Goal: Find specific page/section: Find specific page/section

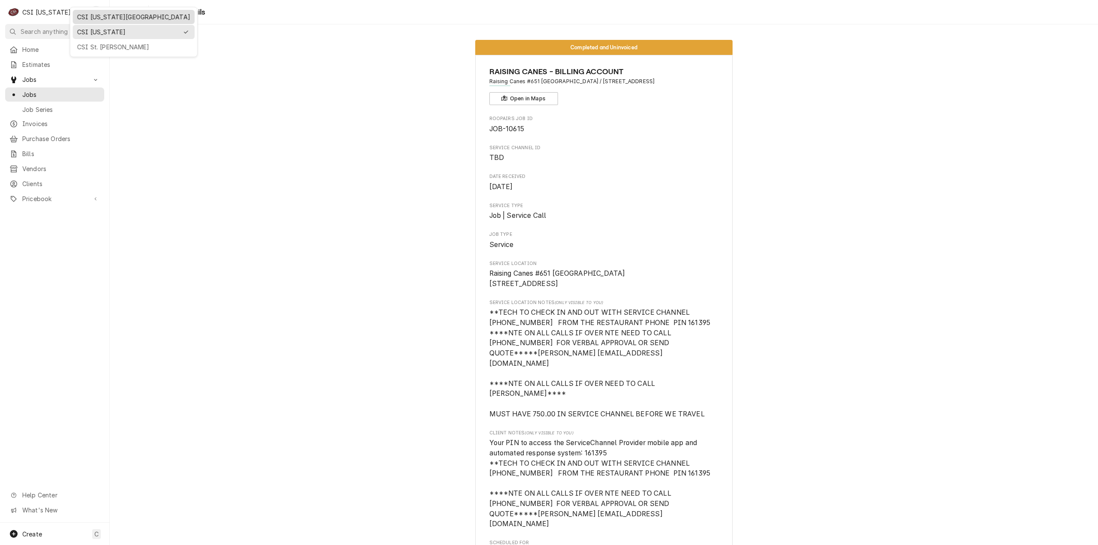
scroll to position [891, 0]
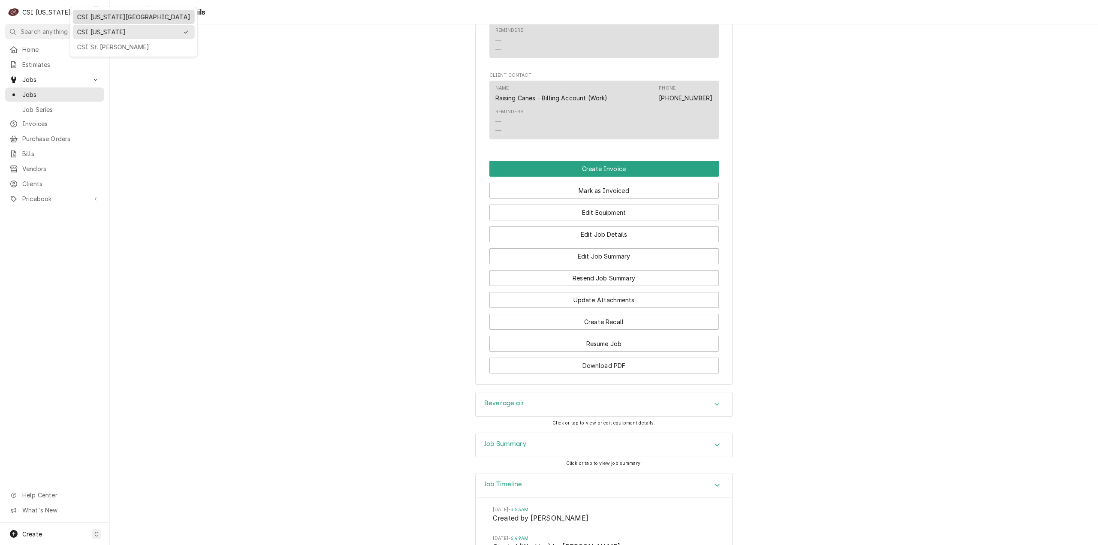
click at [85, 12] on div "CSI [US_STATE][GEOGRAPHIC_DATA]" at bounding box center [133, 16] width 113 height 9
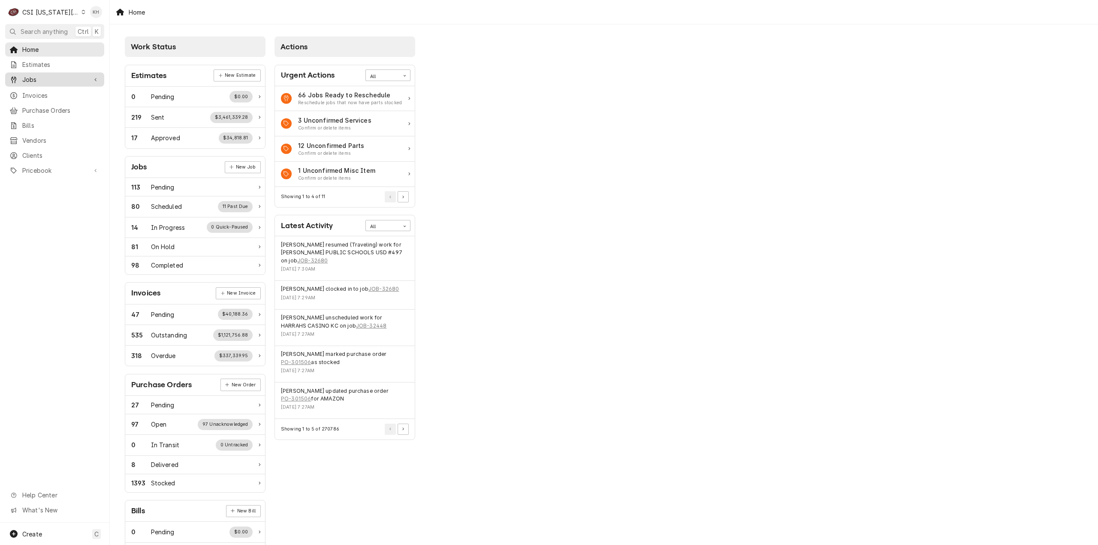
click at [48, 81] on span "Jobs" at bounding box center [54, 79] width 65 height 9
drag, startPoint x: 39, startPoint y: 93, endPoint x: 63, endPoint y: 131, distance: 44.3
click at [39, 93] on span "Jobs" at bounding box center [61, 94] width 78 height 9
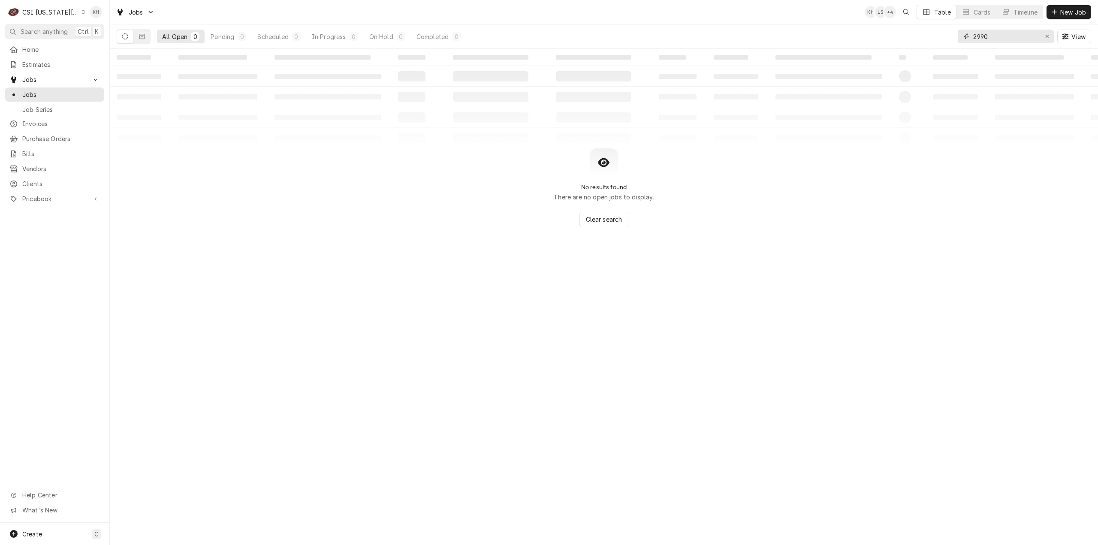
drag, startPoint x: 1018, startPoint y: 39, endPoint x: 834, endPoint y: 57, distance: 184.4
click at [834, 57] on div "Jobs KH LS + 4 Table Cards Timeline New Job All Open 0 Pending 0 Scheduled 0 In…" at bounding box center [604, 272] width 988 height 545
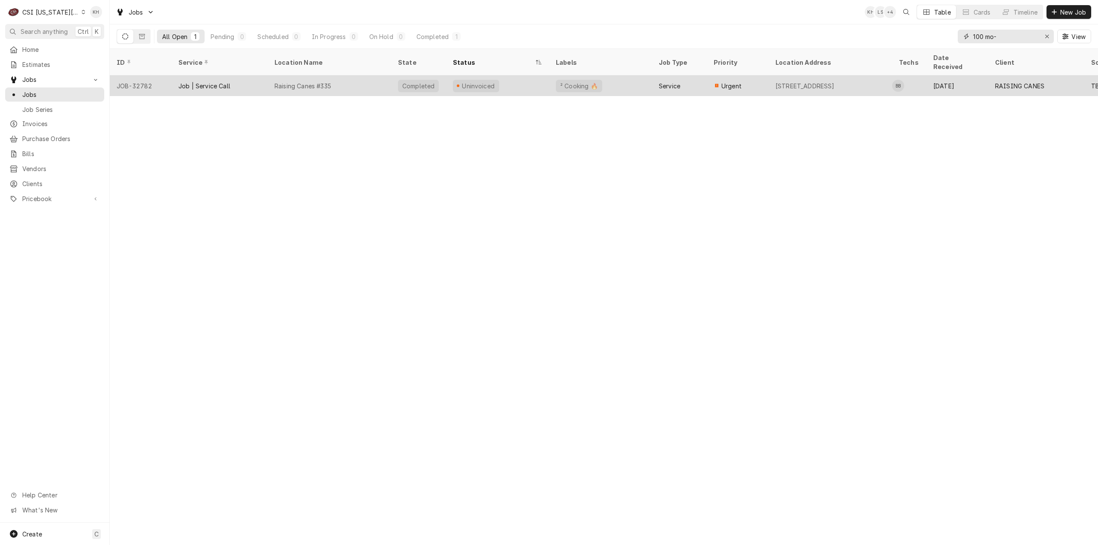
type input "100 mo-"
click at [537, 79] on div "Uninvoiced" at bounding box center [497, 85] width 103 height 21
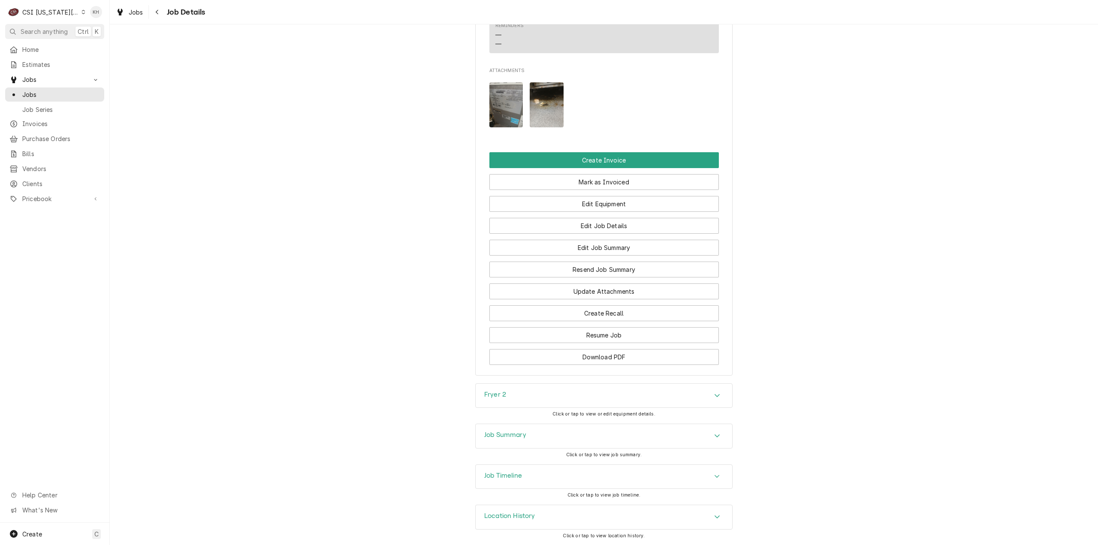
scroll to position [1039, 0]
click at [583, 427] on div "Job Summary" at bounding box center [604, 436] width 256 height 24
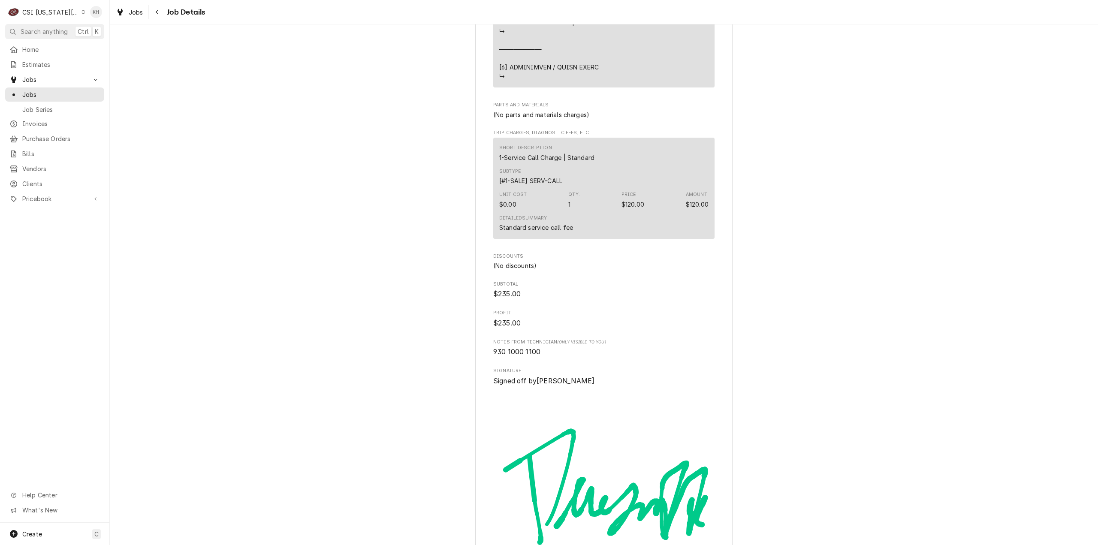
scroll to position [2598, 0]
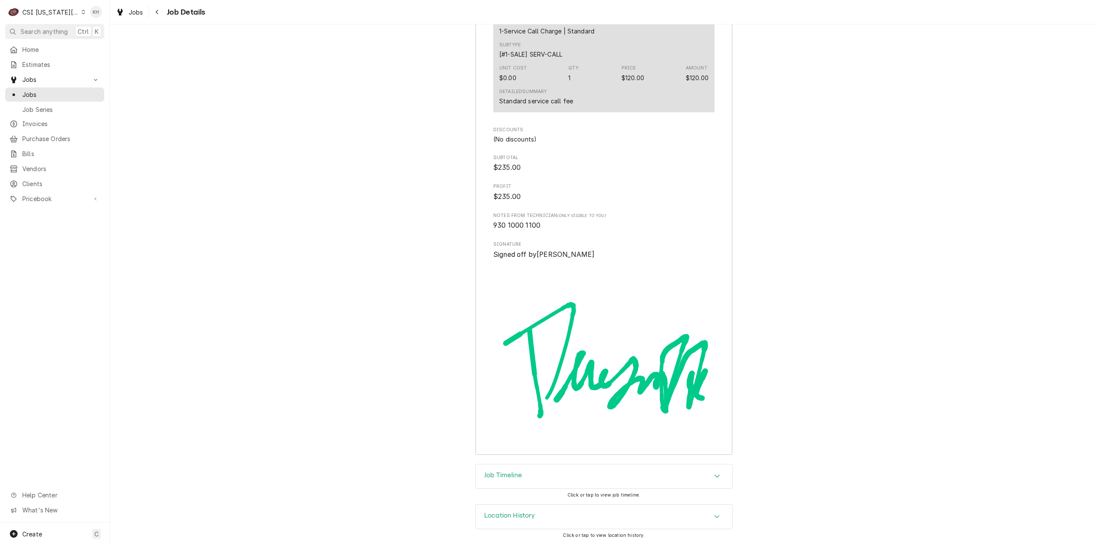
click at [515, 479] on h3 "Job Timeline" at bounding box center [503, 475] width 38 height 8
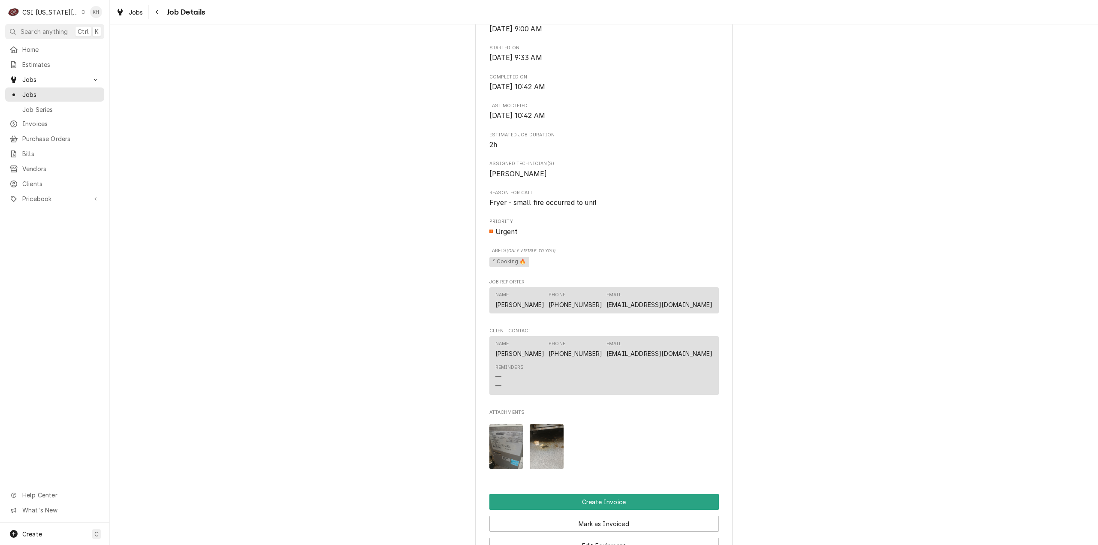
scroll to position [986, 0]
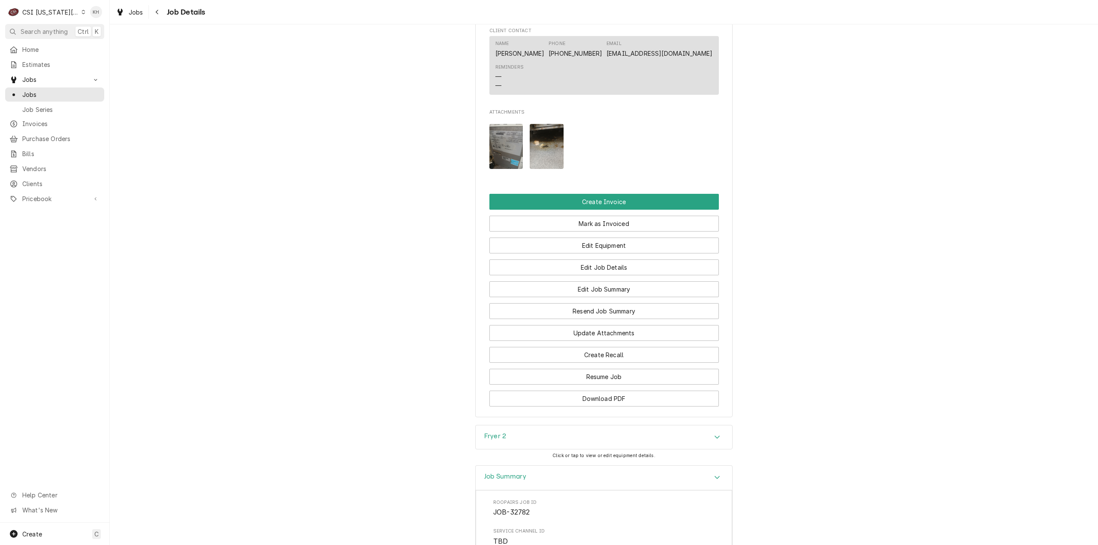
click at [533, 156] on img "Attachments" at bounding box center [547, 146] width 34 height 45
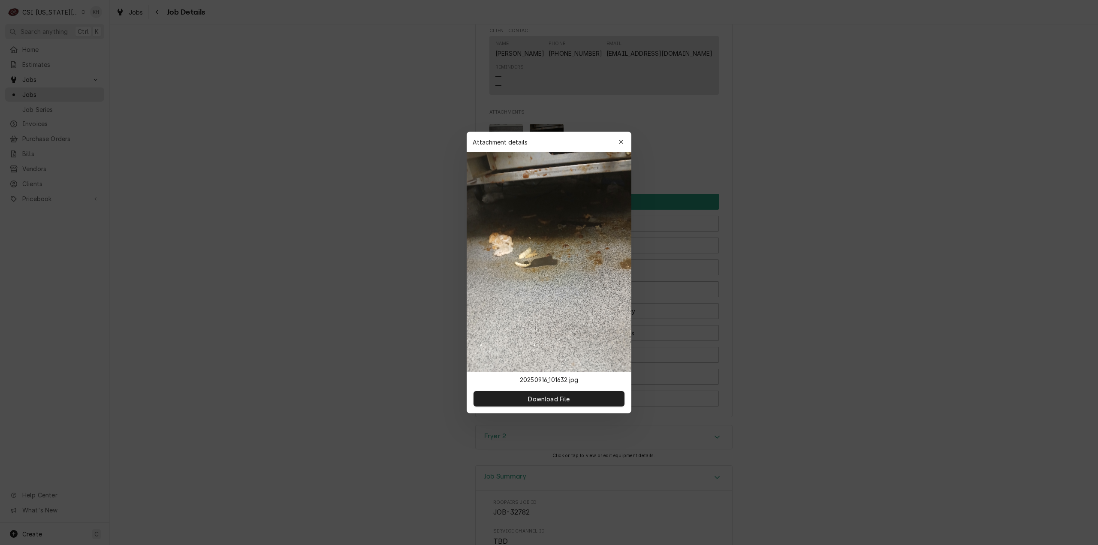
click at [379, 190] on div at bounding box center [549, 272] width 1098 height 545
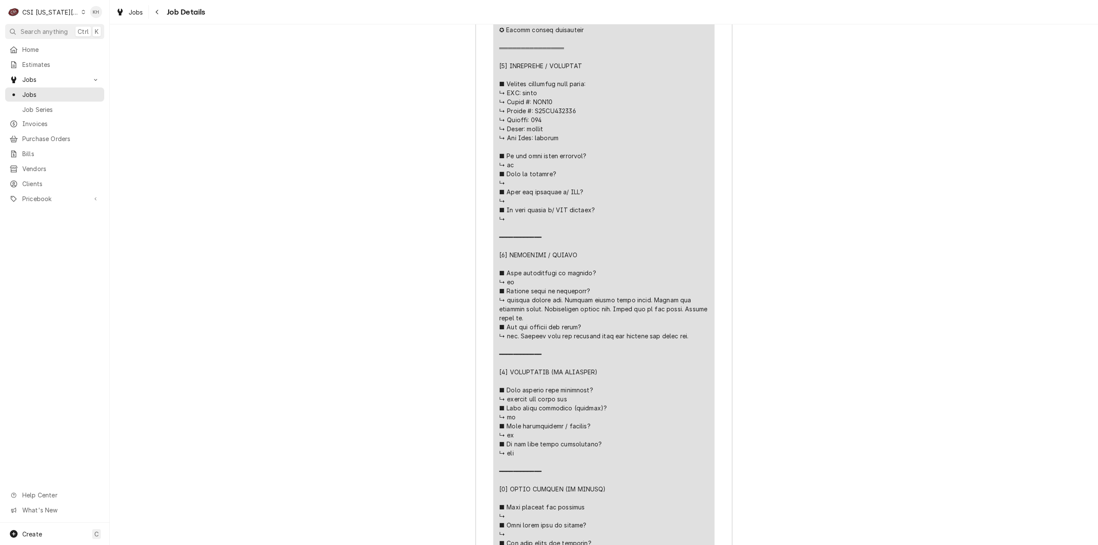
scroll to position [1972, 0]
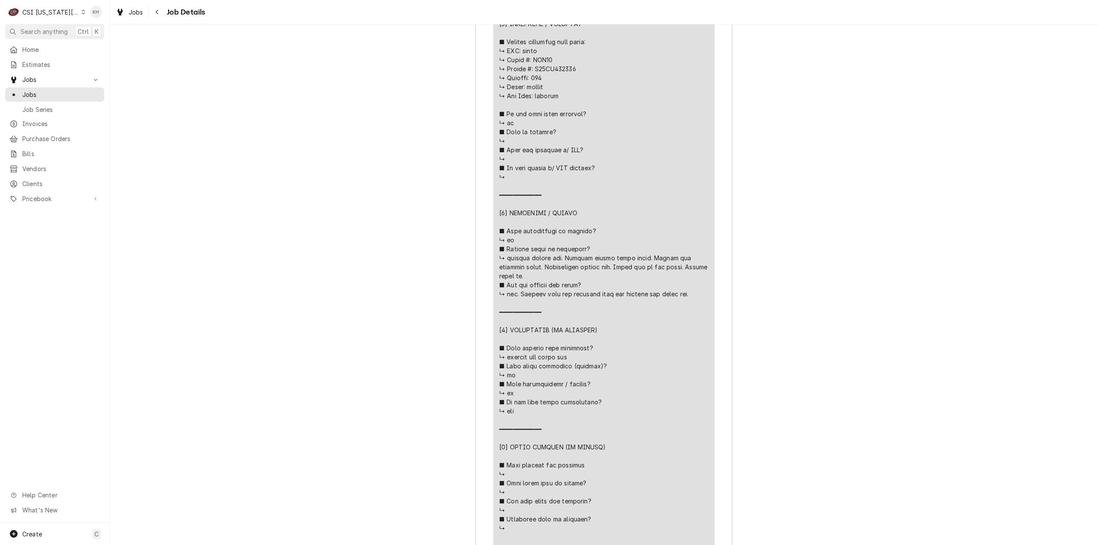
click at [36, 10] on div "CSI [US_STATE][GEOGRAPHIC_DATA]" at bounding box center [50, 12] width 57 height 9
click at [123, 42] on div "CSI St. [PERSON_NAME]" at bounding box center [146, 46] width 125 height 9
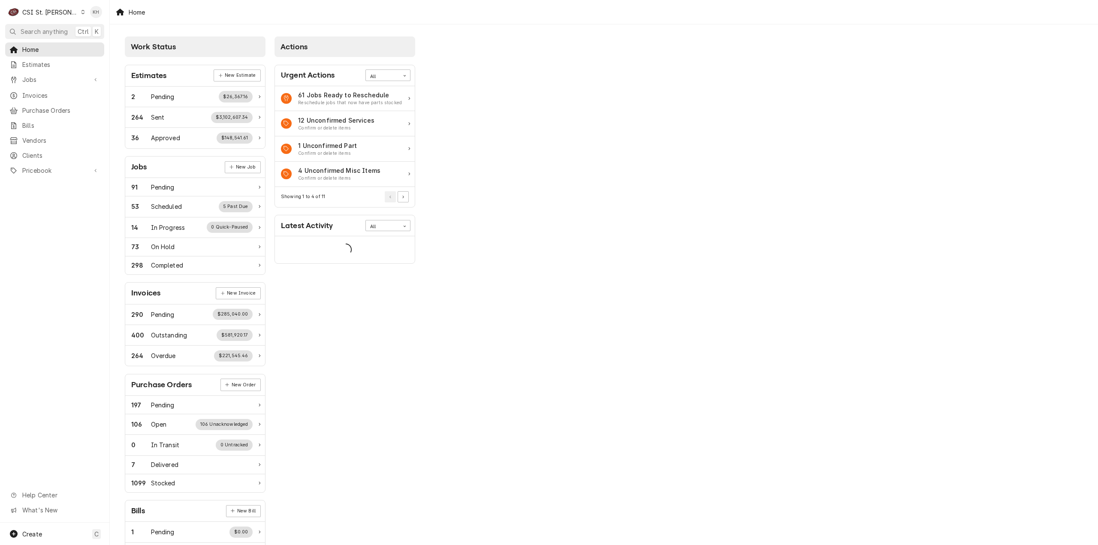
click at [42, 27] on span "Search anything" at bounding box center [44, 31] width 47 height 9
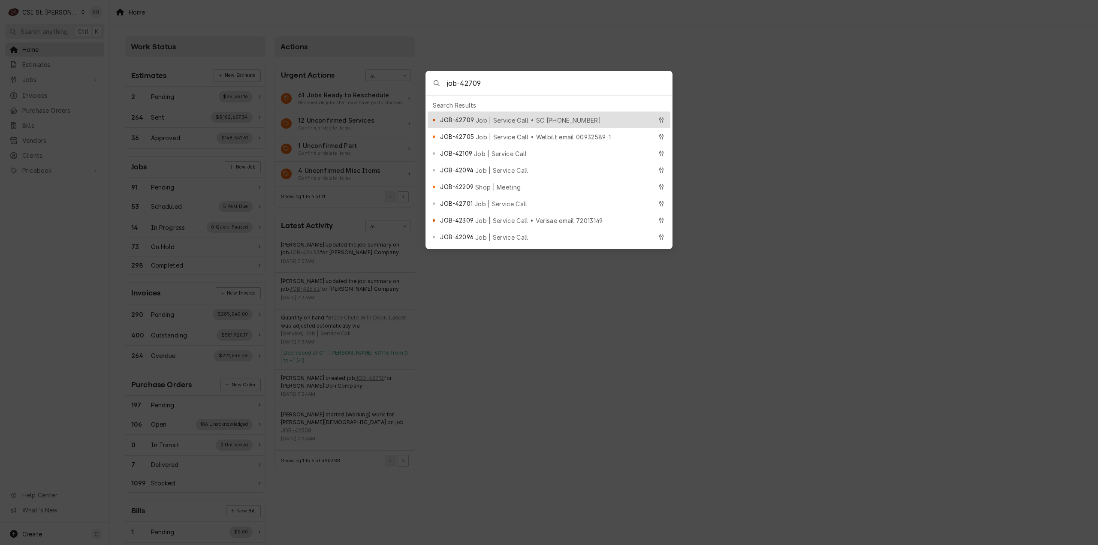
type input "job-42709"
click at [490, 116] on span "Job | Service Call • SC 326024188" at bounding box center [538, 120] width 125 height 9
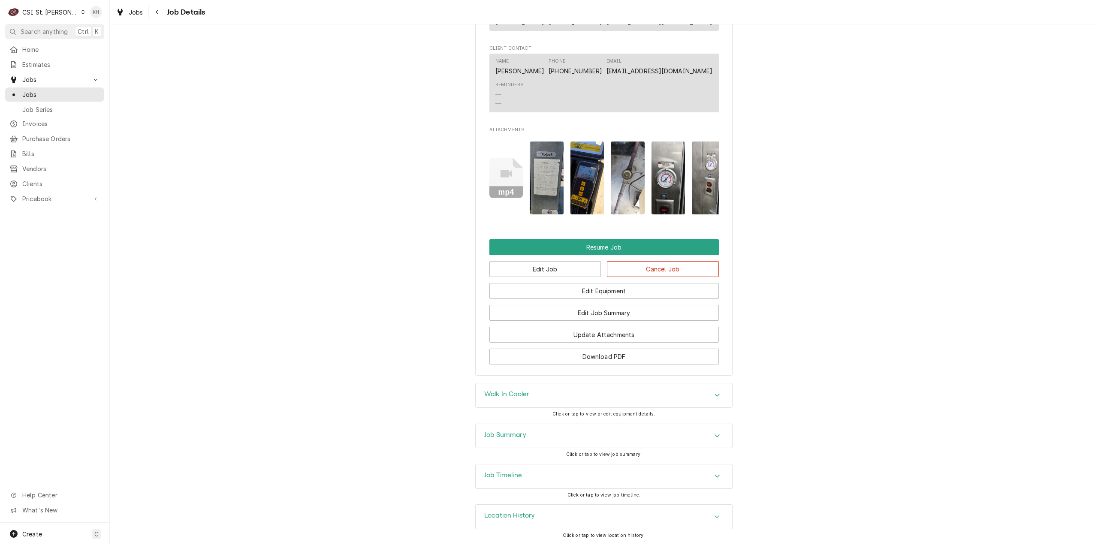
scroll to position [1212, 0]
click at [521, 433] on h3 "Job Summary" at bounding box center [505, 435] width 42 height 8
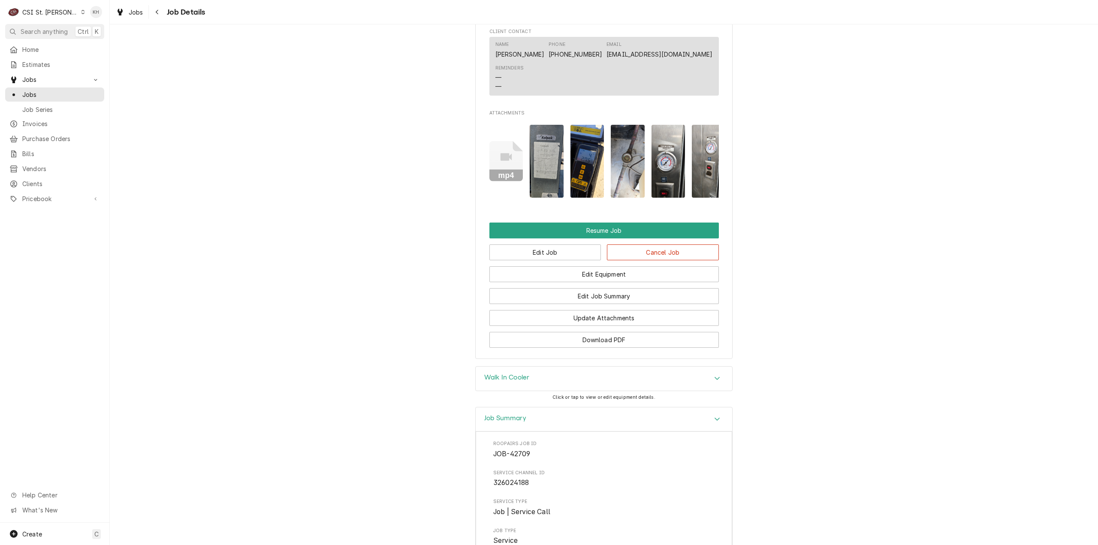
drag, startPoint x: 521, startPoint y: 433, endPoint x: 523, endPoint y: 416, distance: 16.9
click at [521, 422] on h3 "Job Summary" at bounding box center [505, 418] width 42 height 8
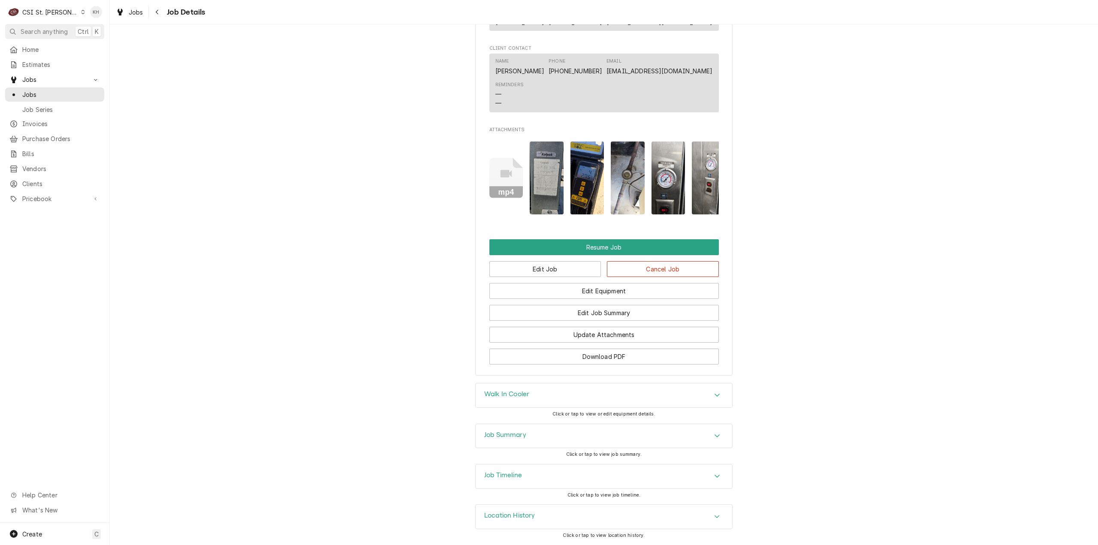
click at [515, 477] on h3 "Job Timeline" at bounding box center [503, 475] width 38 height 8
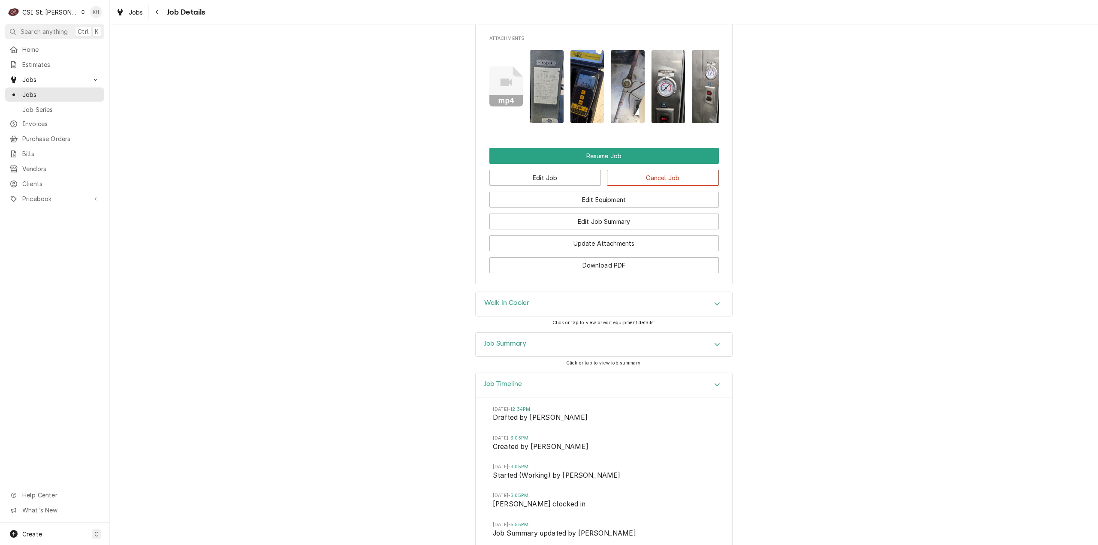
scroll to position [1383, 0]
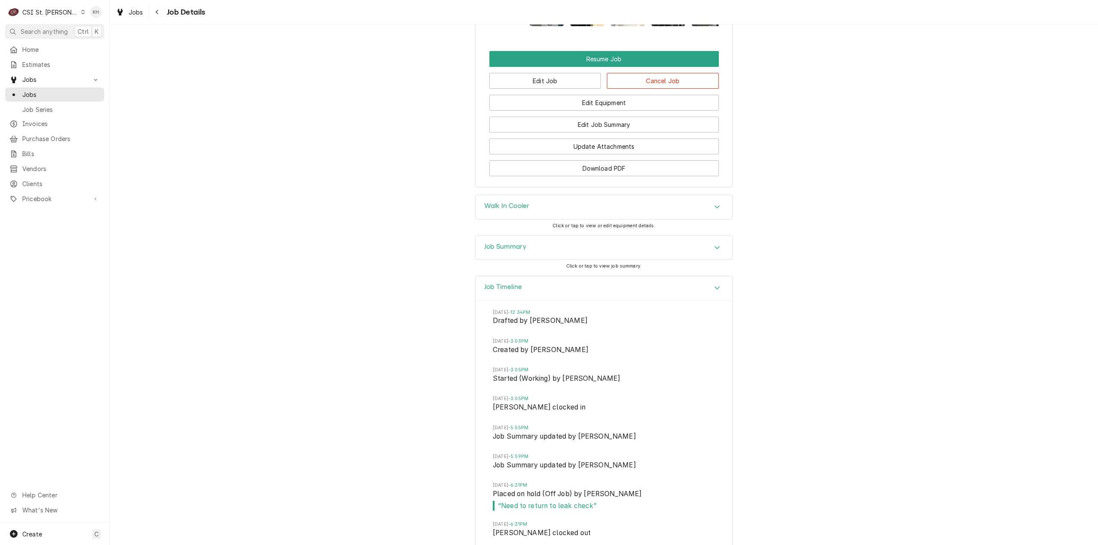
drag, startPoint x: 520, startPoint y: 268, endPoint x: 528, endPoint y: 275, distance: 10.7
click at [520, 253] on div "Job Summary" at bounding box center [505, 248] width 42 height 10
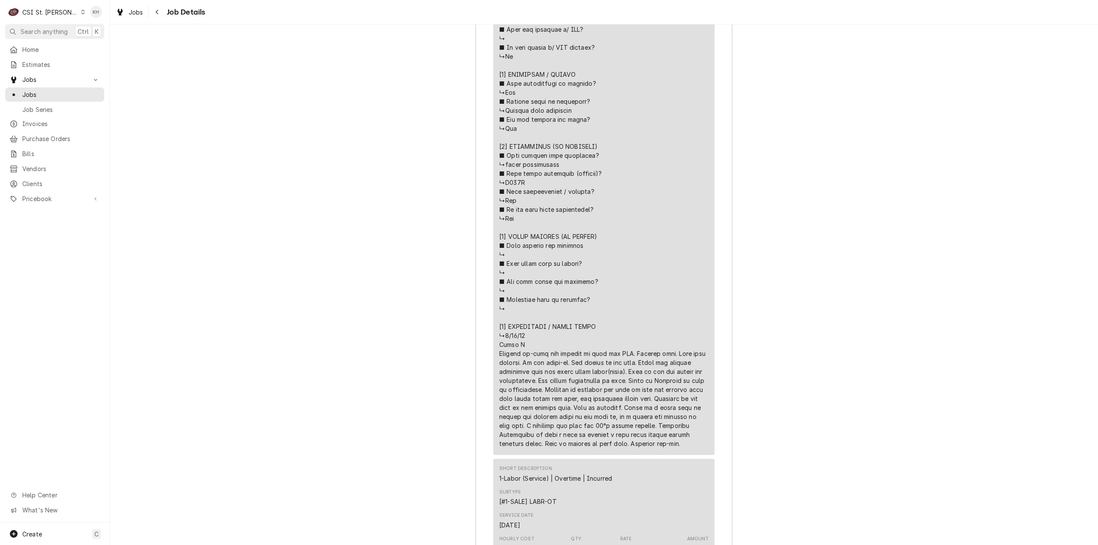
scroll to position [2069, 0]
click at [52, 33] on span "Search anything" at bounding box center [44, 31] width 47 height 9
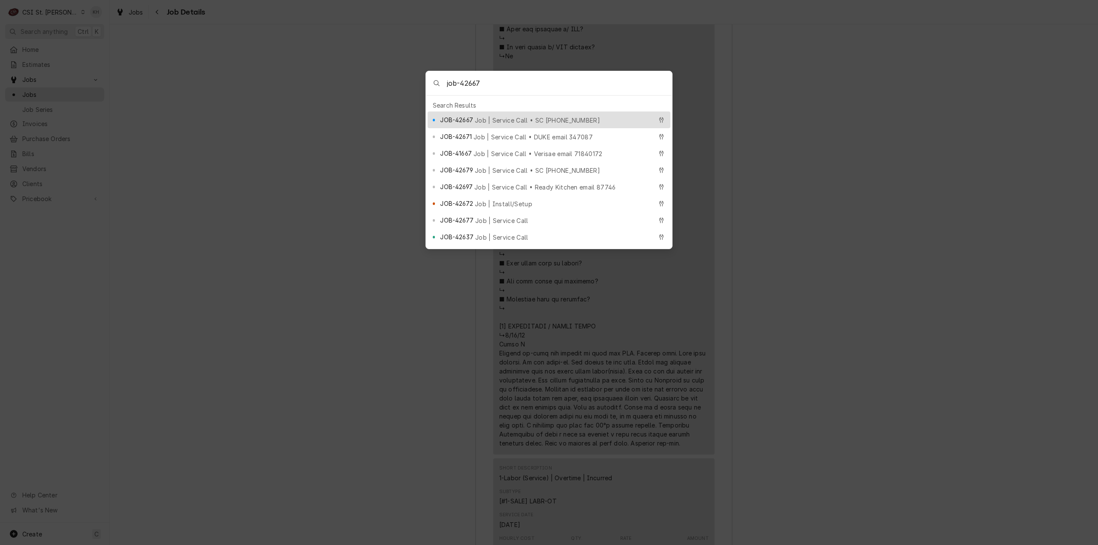
type input "job-42667"
click at [476, 117] on span "Job | Service Call • SC [PHONE_NUMBER]" at bounding box center [537, 120] width 125 height 9
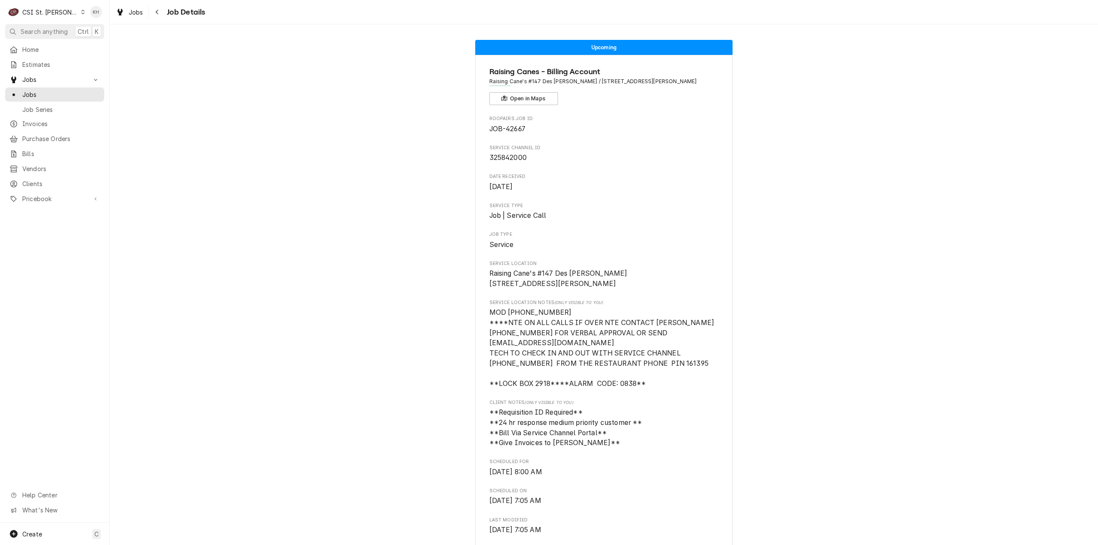
click at [62, 12] on div "C CSI St. [PERSON_NAME]" at bounding box center [46, 11] width 83 height 17
click at [85, 18] on div "CSI [US_STATE][GEOGRAPHIC_DATA]" at bounding box center [131, 16] width 113 height 9
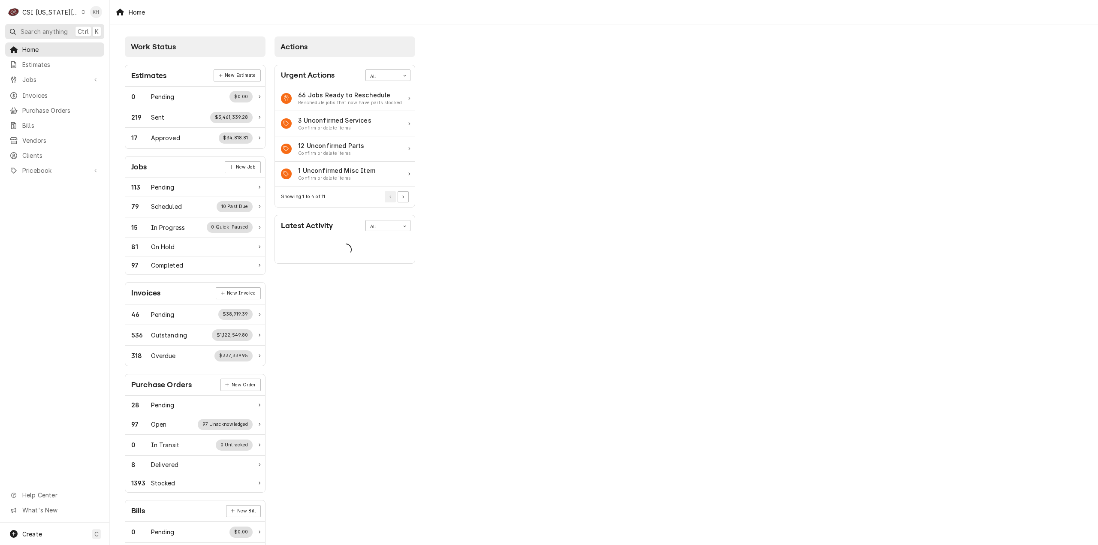
click at [36, 28] on span "Search anything" at bounding box center [44, 31] width 47 height 9
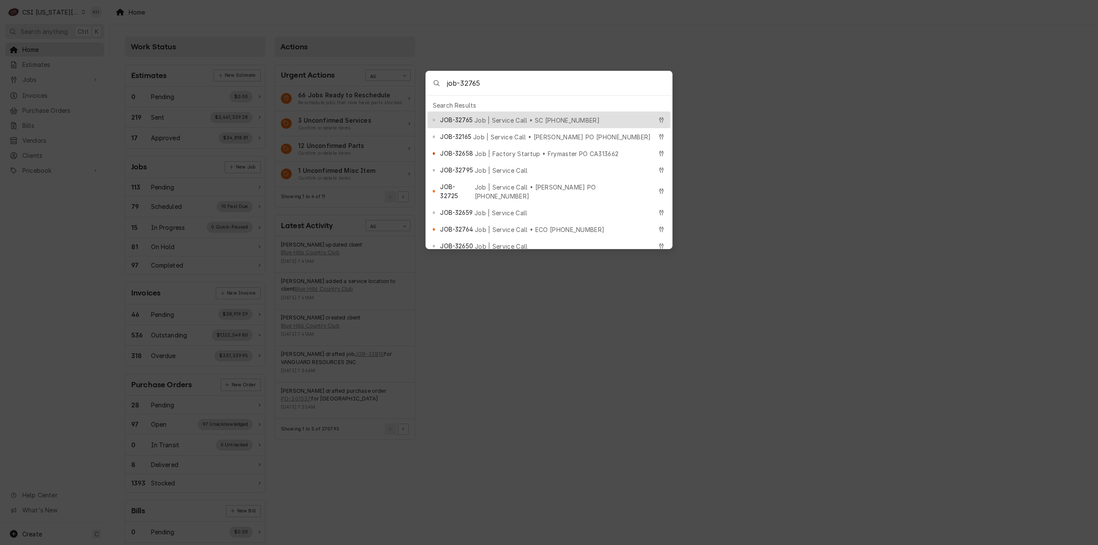
type input "job-32765"
click at [565, 115] on div "JOB-32765 Job | Service Call • SC [PHONE_NUMBER]" at bounding box center [546, 120] width 212 height 10
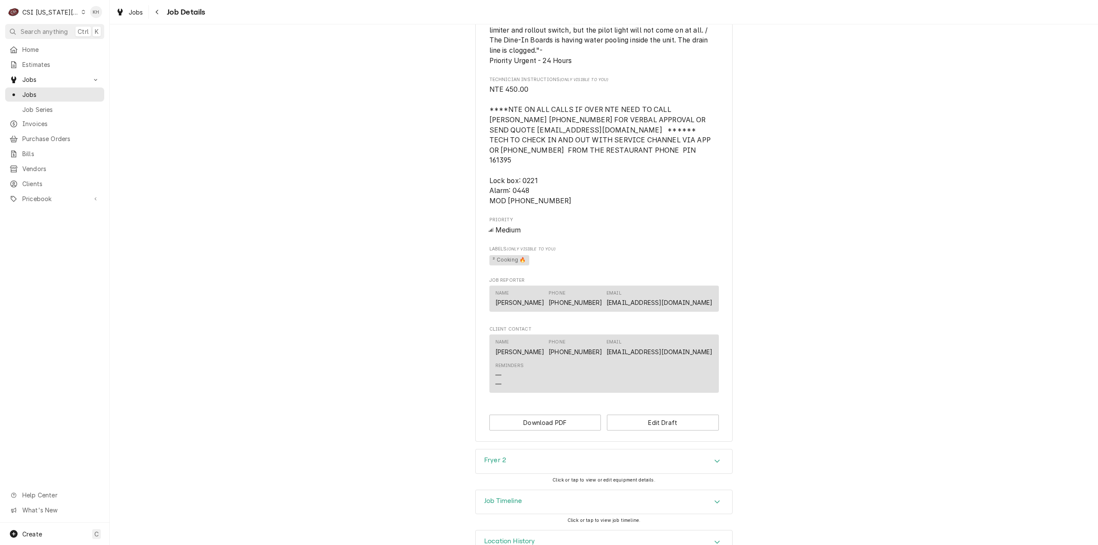
scroll to position [828, 0]
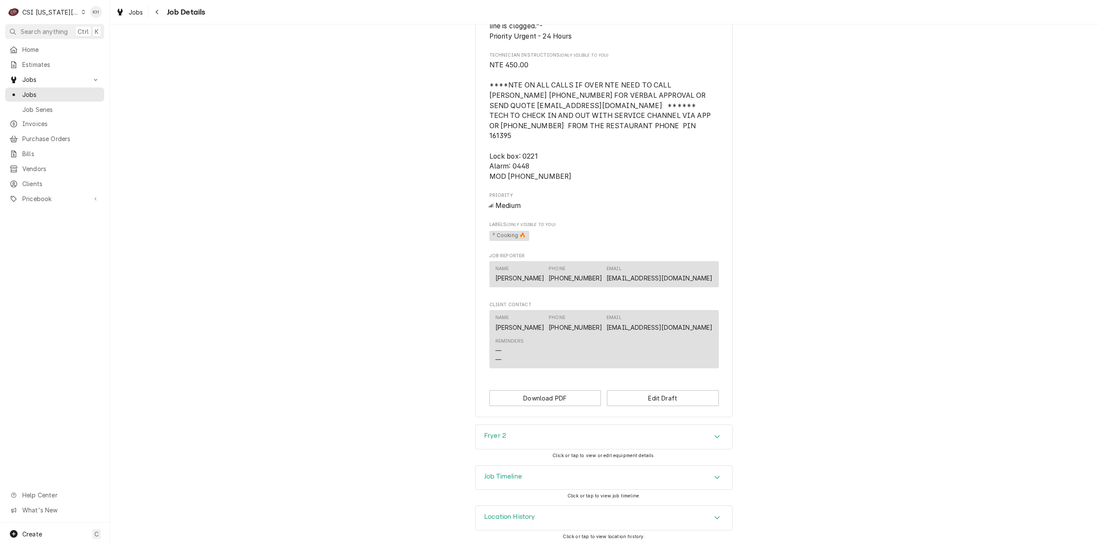
click at [524, 467] on div "Job Timeline" at bounding box center [604, 478] width 256 height 24
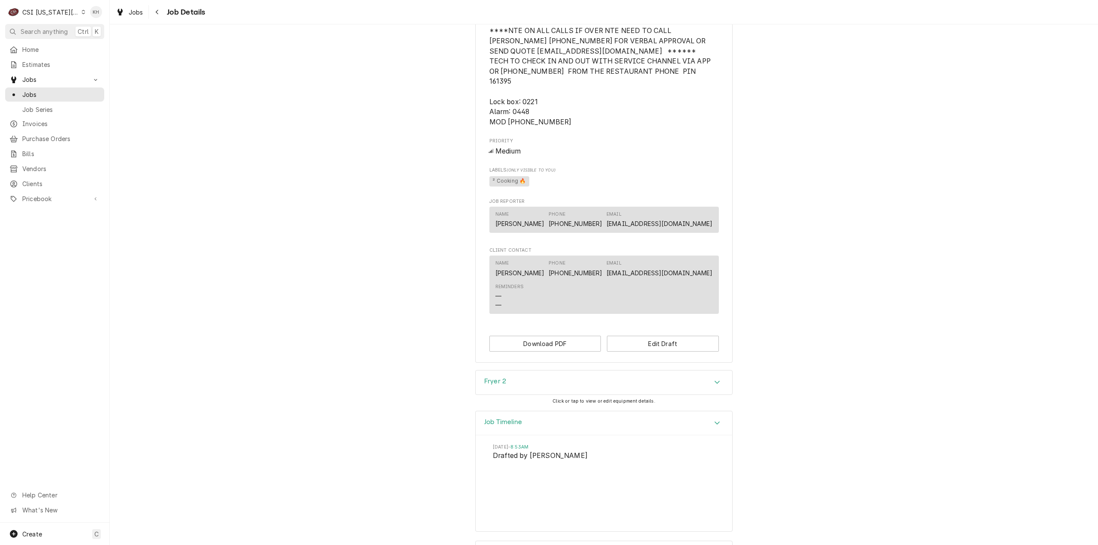
scroll to position [918, 0]
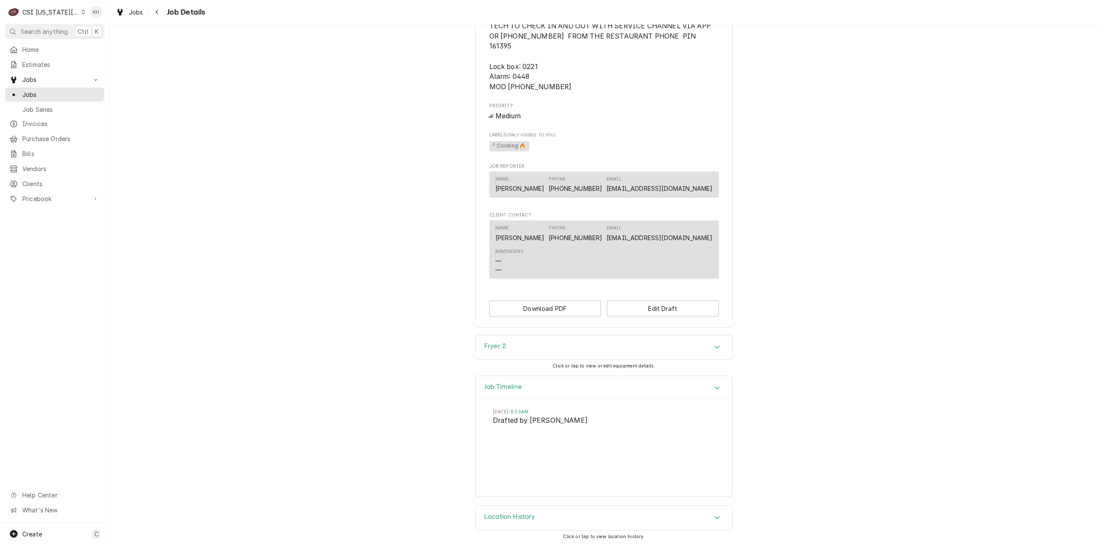
click at [50, 8] on div "CSI [US_STATE][GEOGRAPHIC_DATA]" at bounding box center [50, 12] width 57 height 9
click at [94, 42] on div "CSI St. [PERSON_NAME]" at bounding box center [147, 47] width 130 height 11
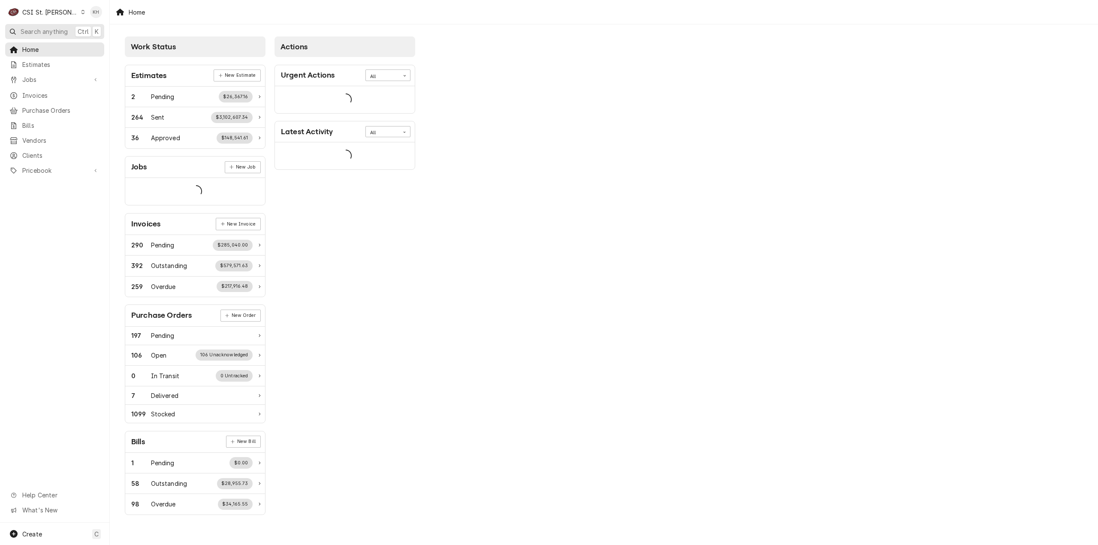
click at [61, 30] on span "Search anything" at bounding box center [44, 31] width 47 height 9
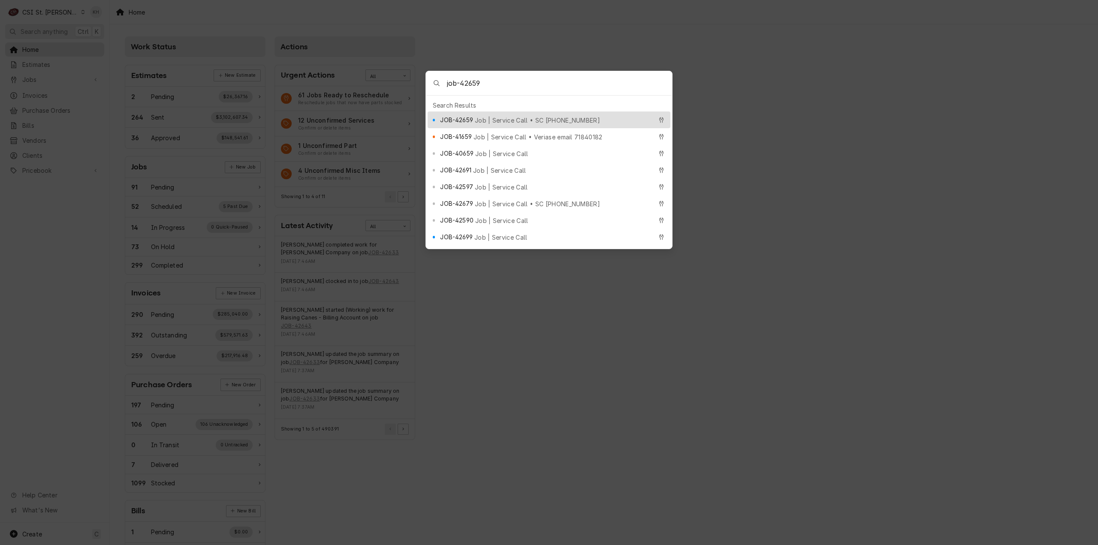
type input "job-42659"
click at [483, 115] on div "JOB-42659 Job | Service Call • SC 325800327" at bounding box center [546, 120] width 212 height 10
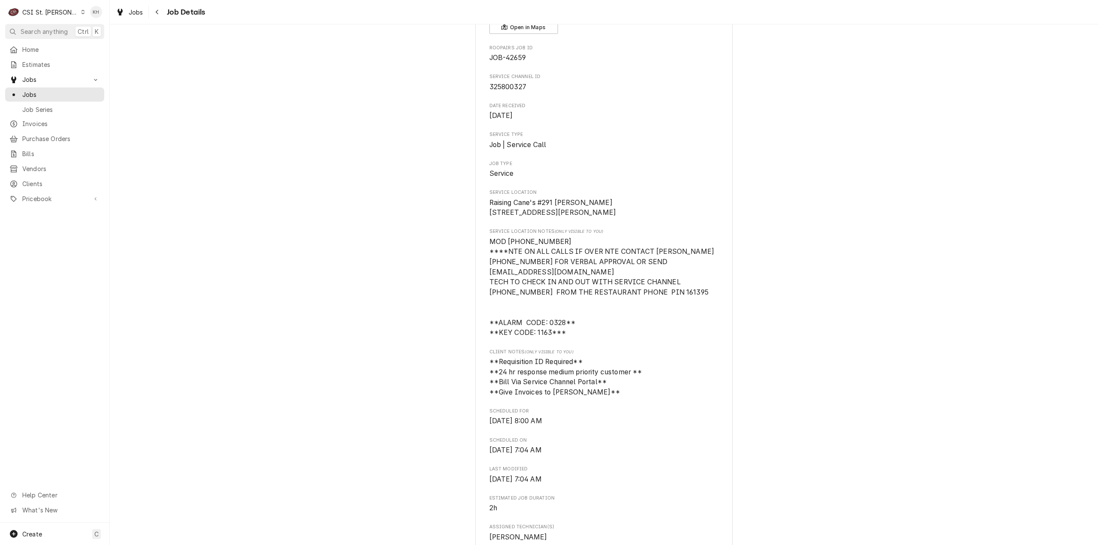
scroll to position [86, 0]
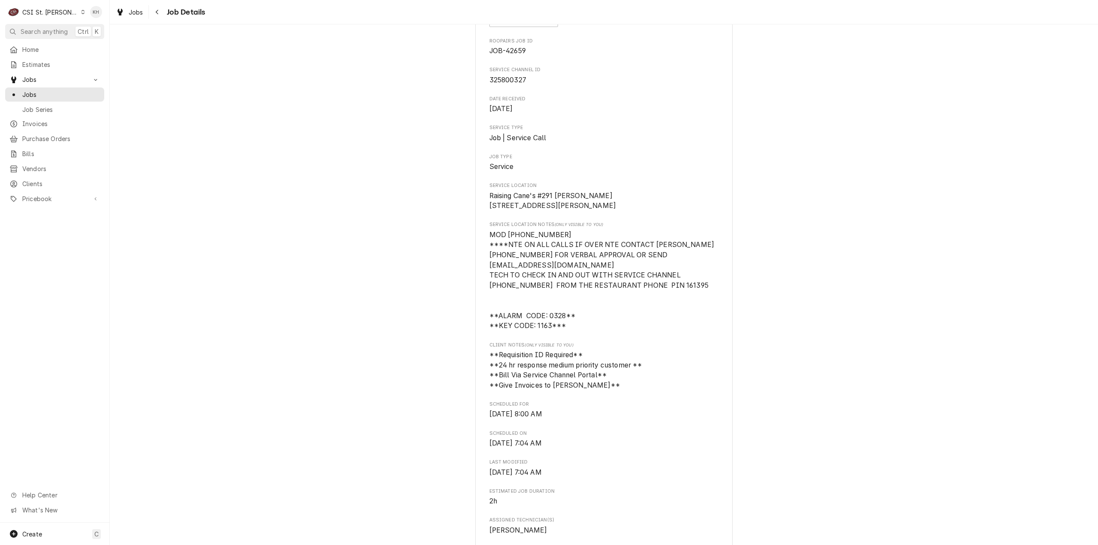
click at [48, 13] on div "CSI St. [PERSON_NAME]" at bounding box center [50, 12] width 56 height 9
click at [90, 18] on div "CSI [US_STATE][GEOGRAPHIC_DATA]" at bounding box center [131, 16] width 113 height 9
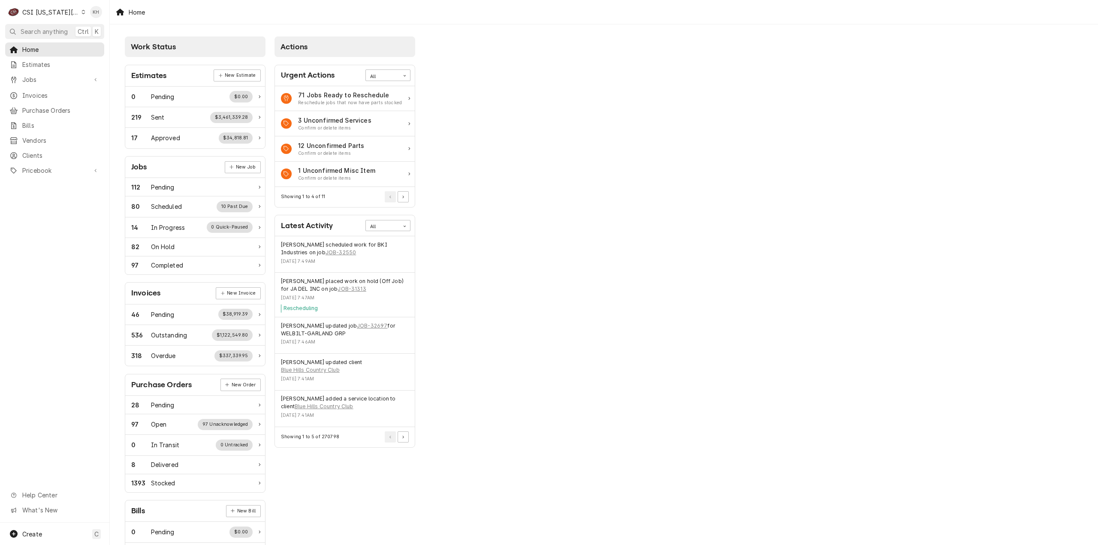
click at [46, 30] on span "Search anything" at bounding box center [44, 31] width 47 height 9
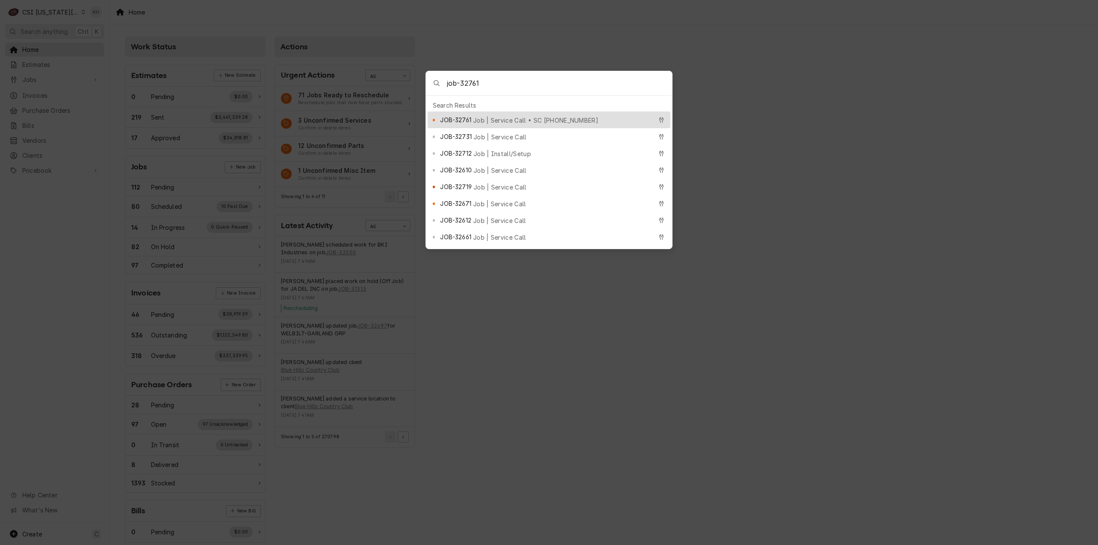
type input "job-32761"
click at [499, 115] on div "JOB-32761 Job | Service Call • SC 325799317" at bounding box center [546, 120] width 212 height 10
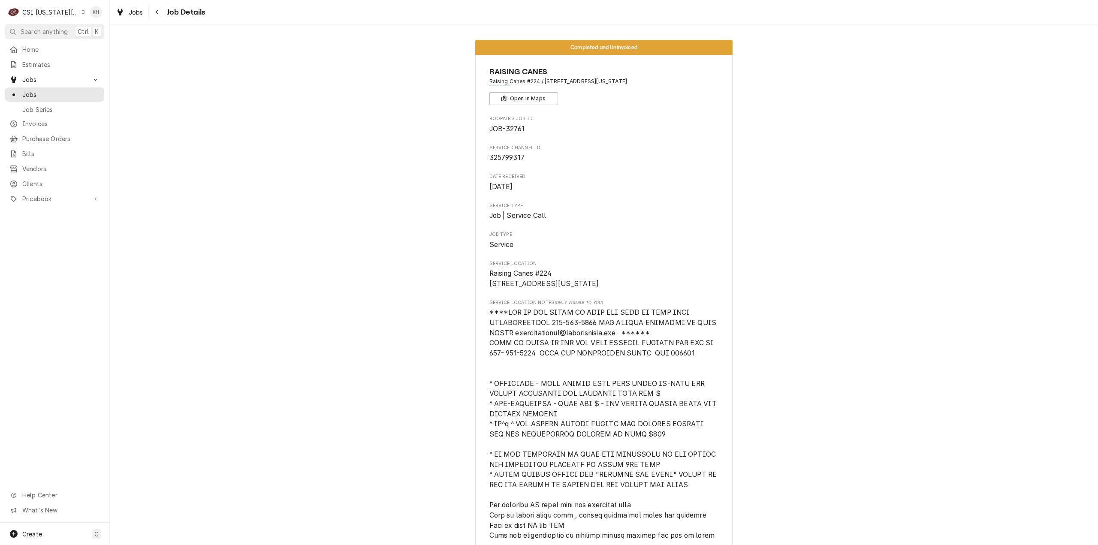
click at [36, 14] on div "CSI [US_STATE][GEOGRAPHIC_DATA]" at bounding box center [50, 12] width 57 height 9
click at [98, 42] on div "CSI St. [PERSON_NAME]" at bounding box center [147, 47] width 130 height 11
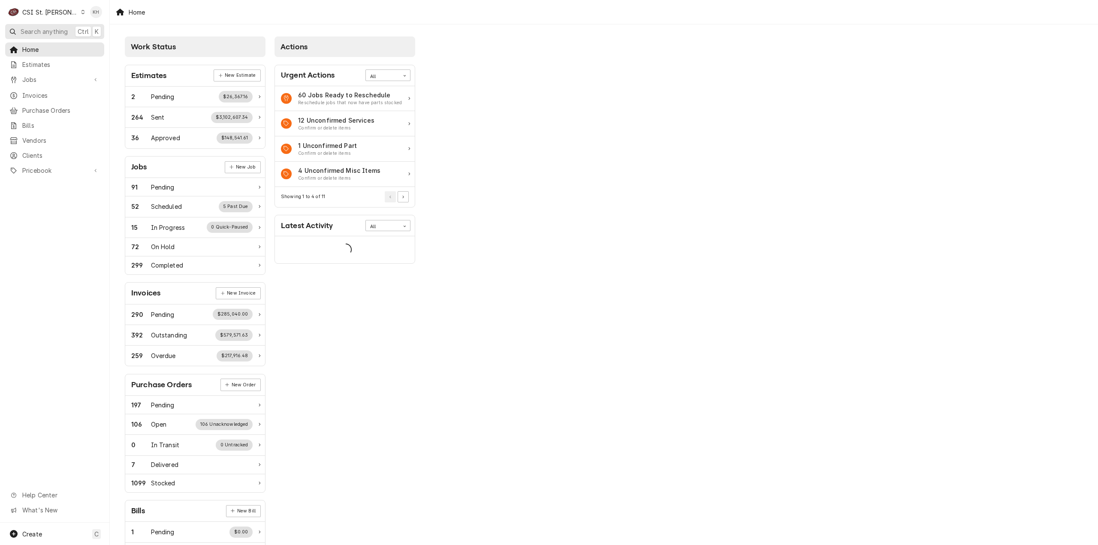
click at [64, 33] on span "Search anything" at bounding box center [44, 31] width 47 height 9
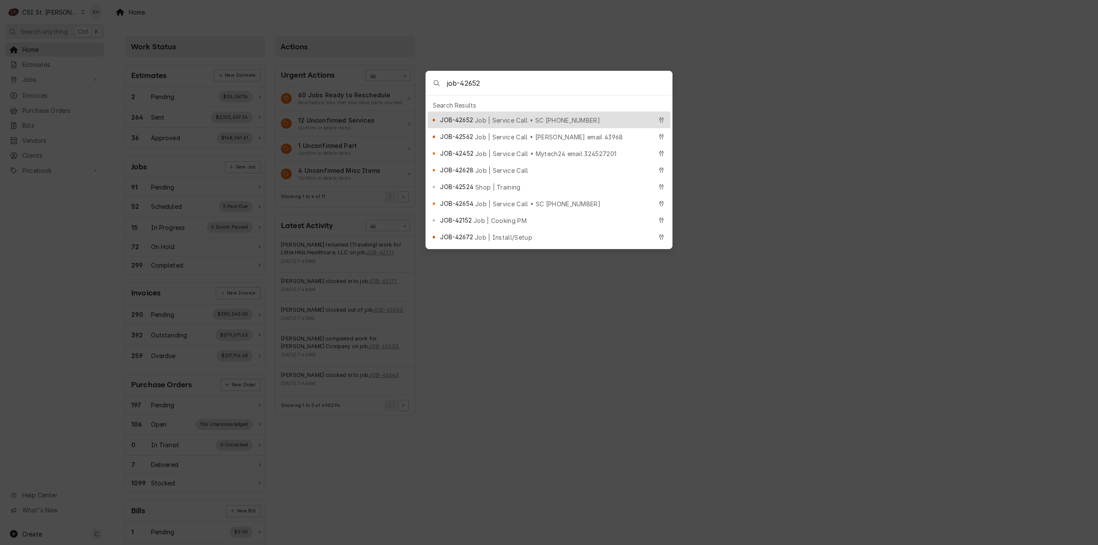
type input "job-42652"
click at [445, 117] on span "JOB-42652" at bounding box center [456, 119] width 33 height 9
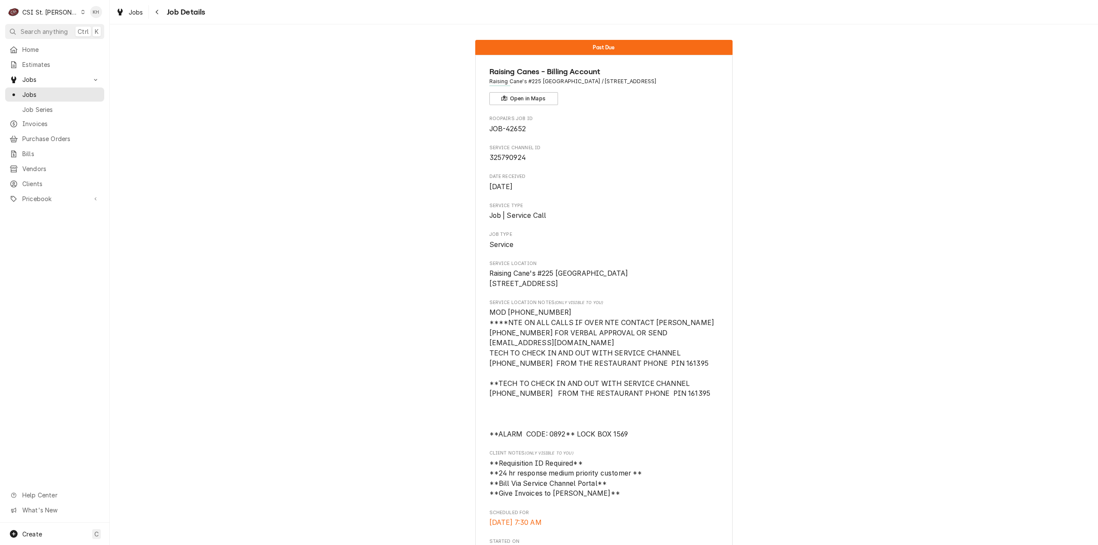
scroll to position [43, 0]
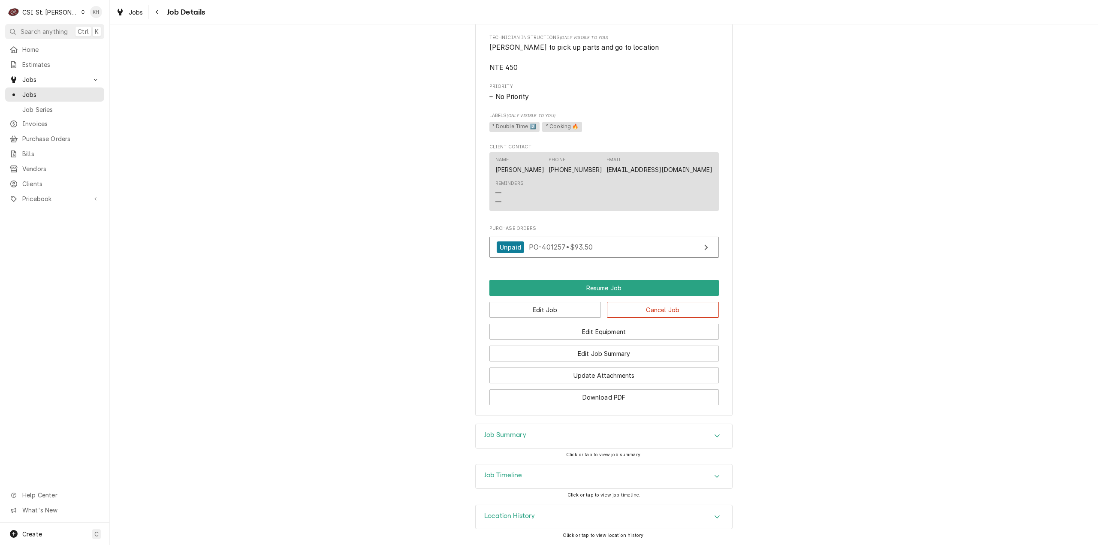
click at [530, 479] on div "Job Timeline" at bounding box center [604, 476] width 256 height 24
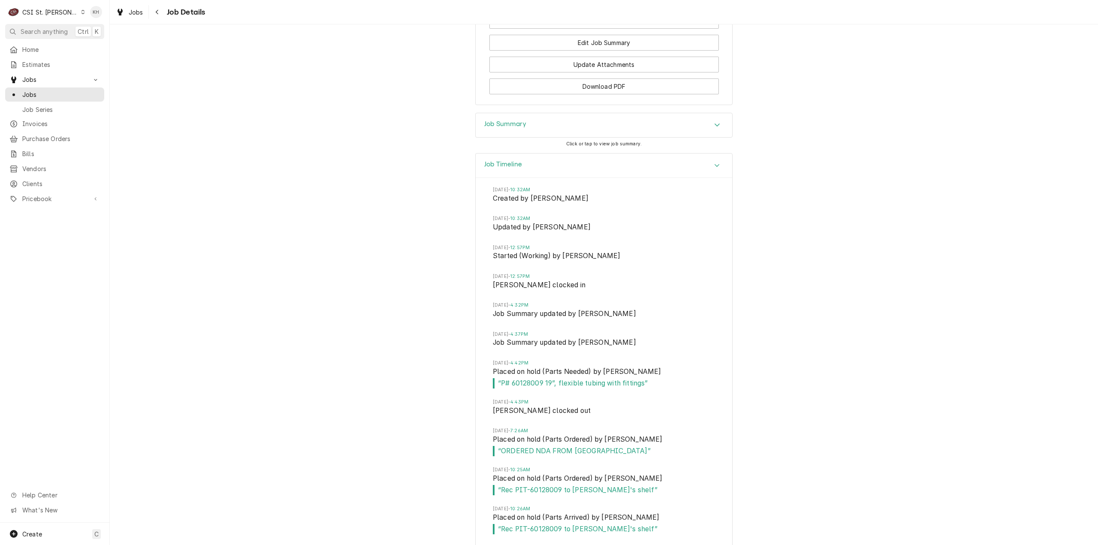
scroll to position [1335, 0]
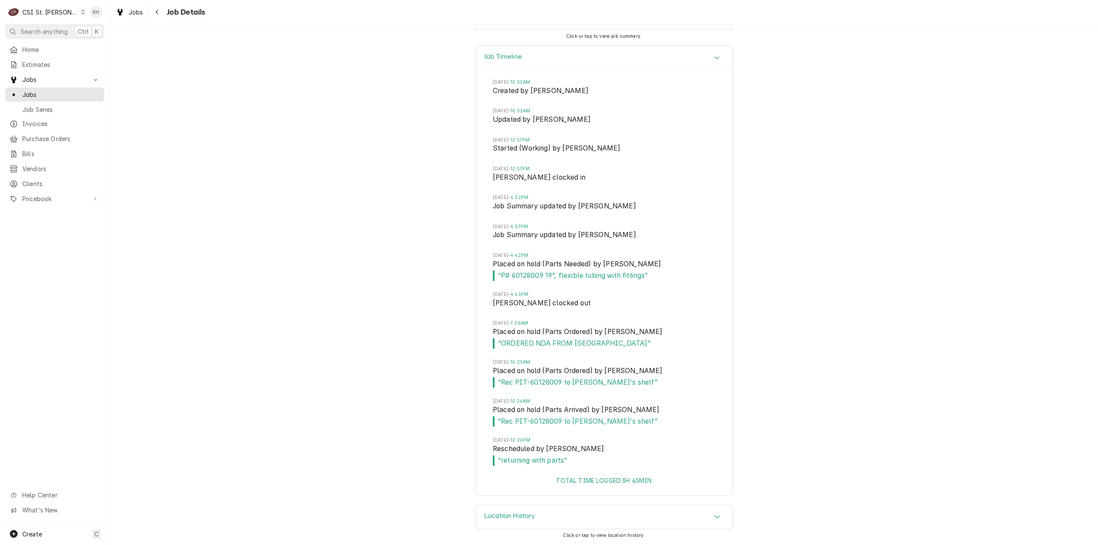
click at [50, 13] on div "CSI St. Louis" at bounding box center [50, 12] width 56 height 9
click at [104, 12] on div "CSI [US_STATE][GEOGRAPHIC_DATA]" at bounding box center [131, 16] width 113 height 9
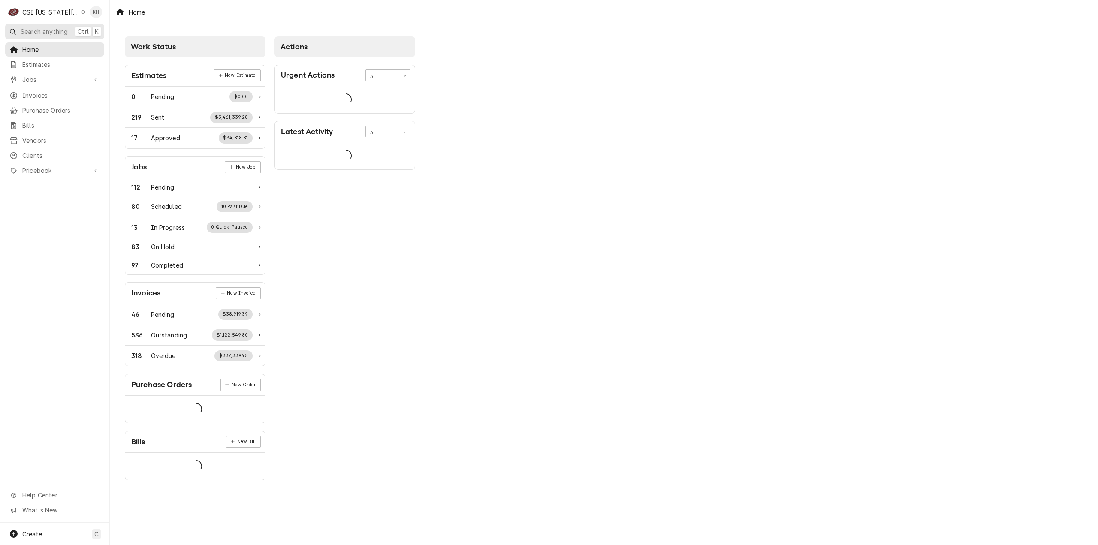
click at [55, 31] on span "Search anything" at bounding box center [44, 31] width 47 height 9
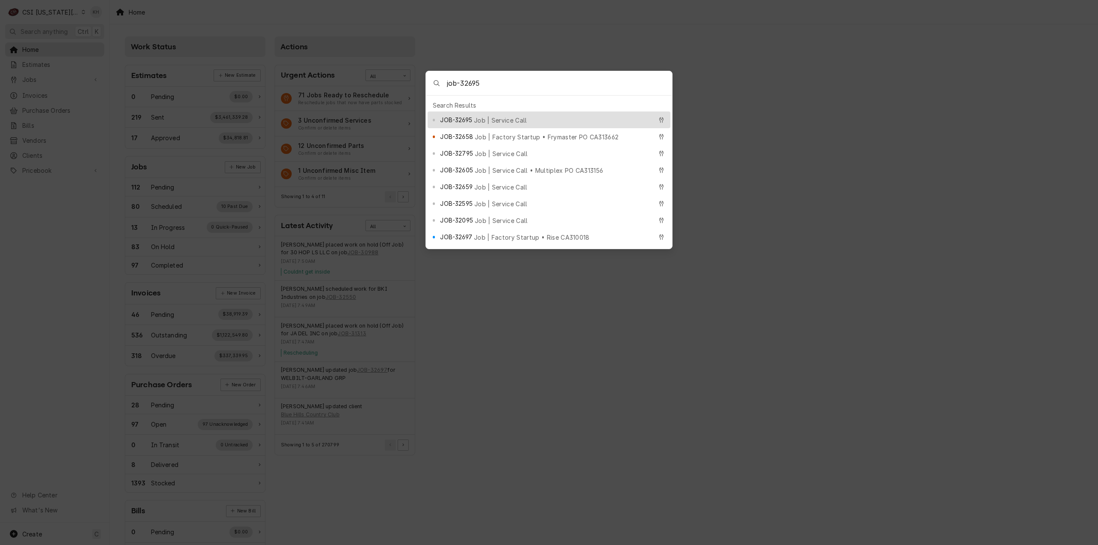
type input "job-32695"
click at [564, 115] on div "JOB-32695 Job | Service Call" at bounding box center [546, 120] width 212 height 10
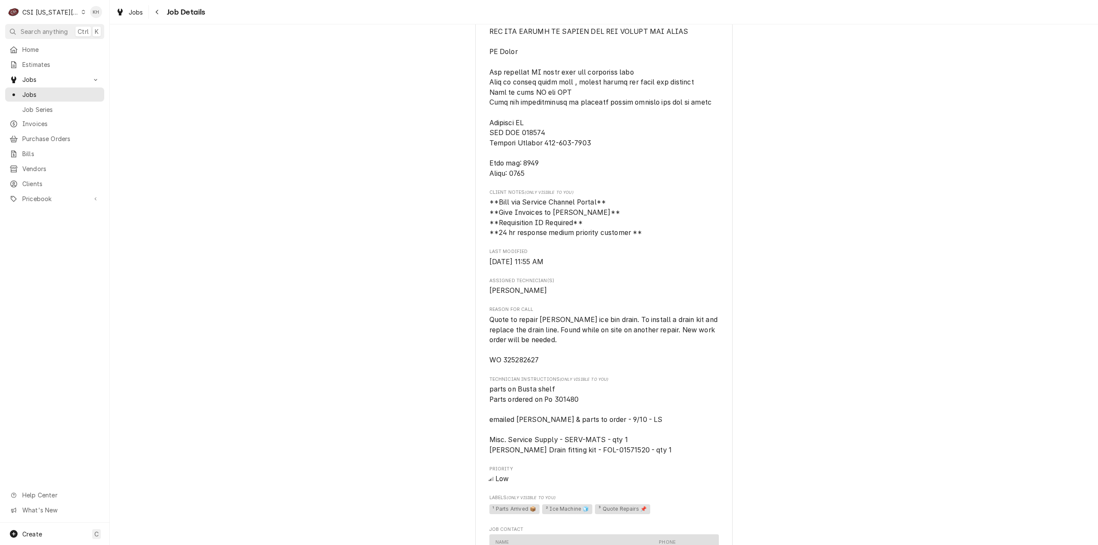
scroll to position [515, 0]
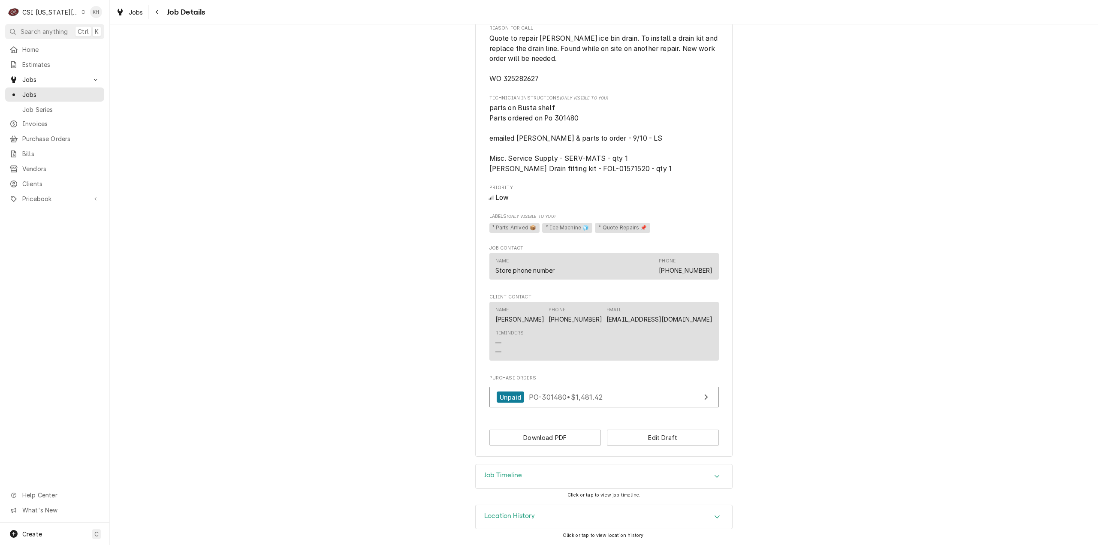
click at [525, 471] on div "Job Timeline" at bounding box center [604, 476] width 256 height 24
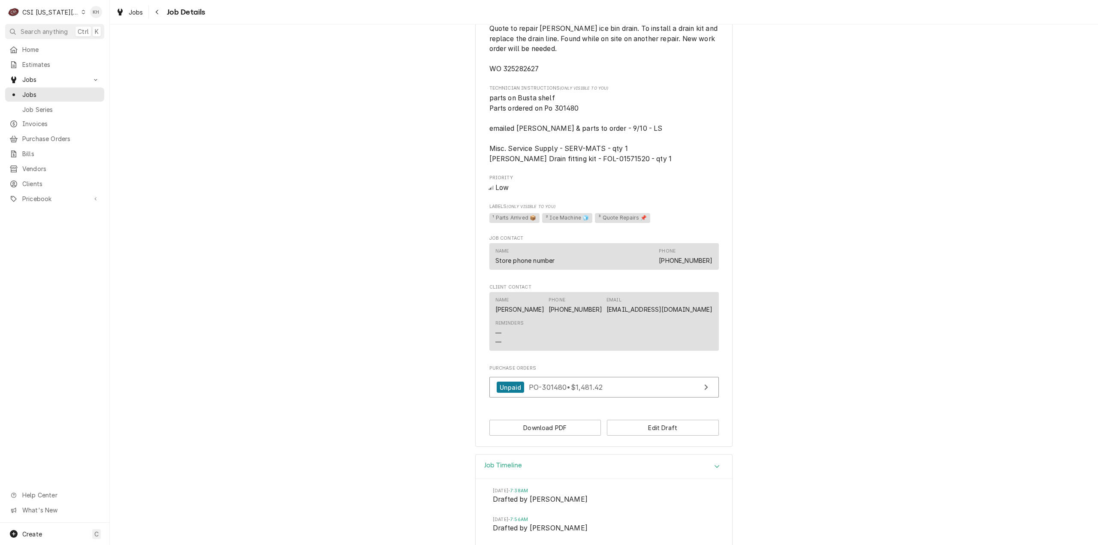
scroll to position [891, 0]
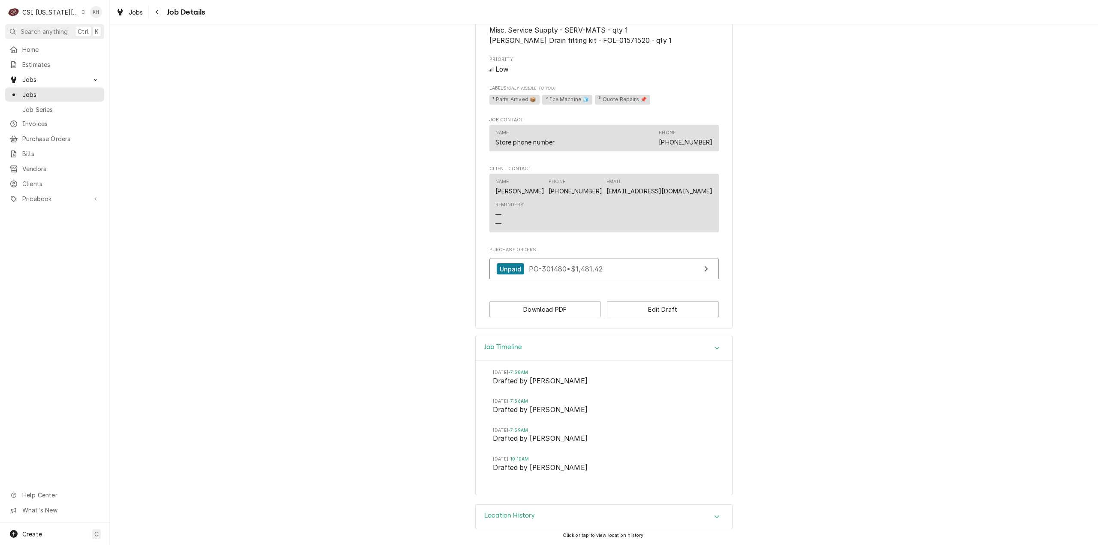
click at [41, 12] on div "CSI Kansas City" at bounding box center [50, 12] width 57 height 9
click at [116, 42] on div "CSI St. [PERSON_NAME]" at bounding box center [147, 47] width 130 height 11
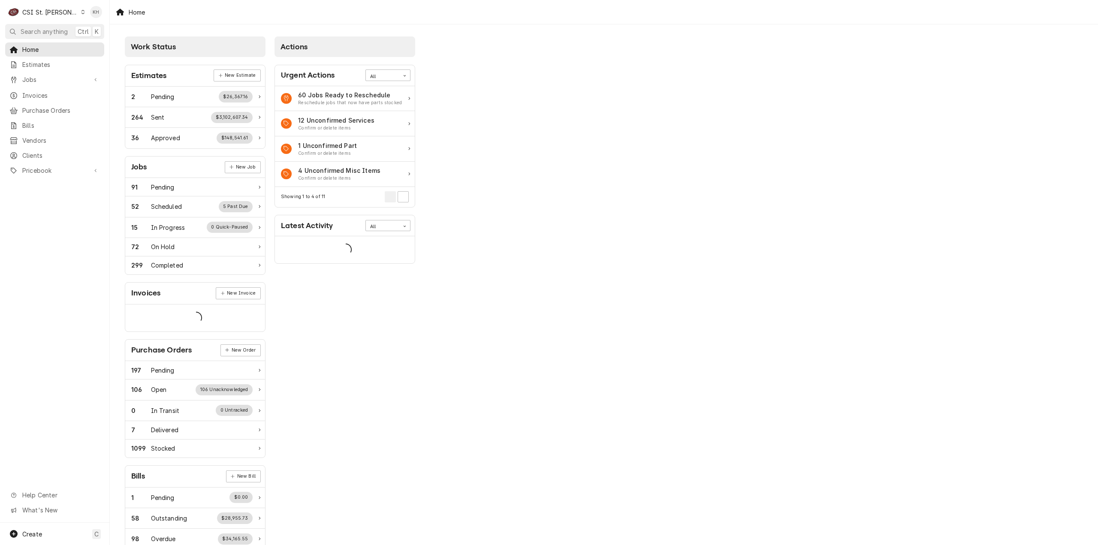
click at [42, 28] on span "Search anything" at bounding box center [44, 31] width 47 height 9
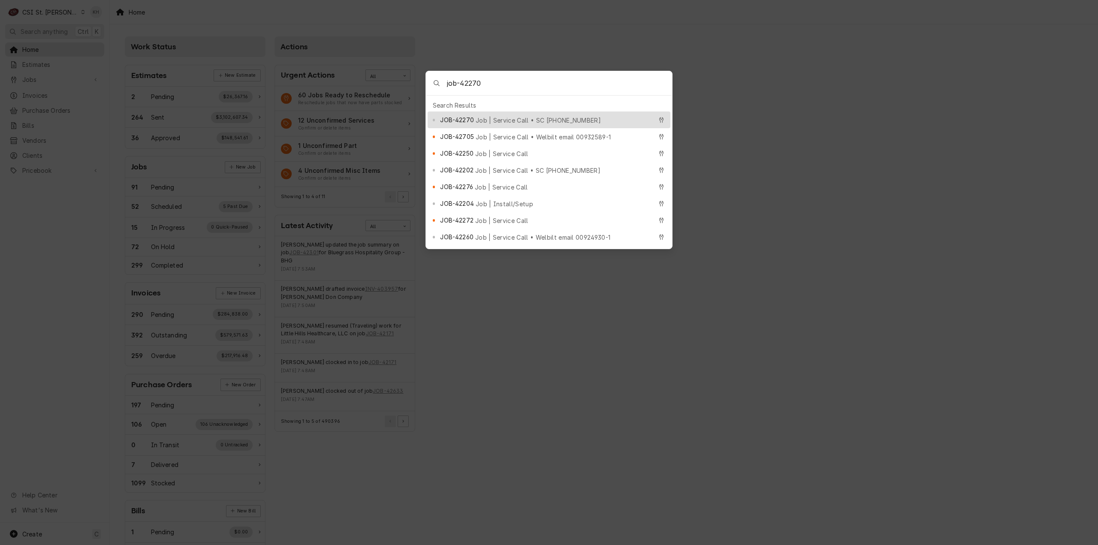
type input "job-42270"
click at [470, 117] on span "JOB-42270" at bounding box center [456, 119] width 33 height 9
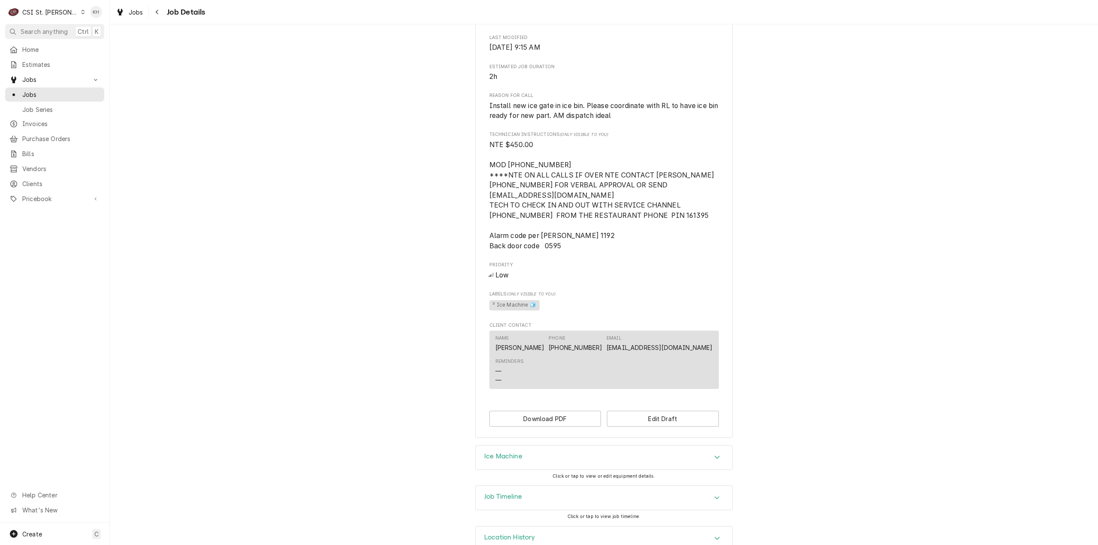
scroll to position [465, 0]
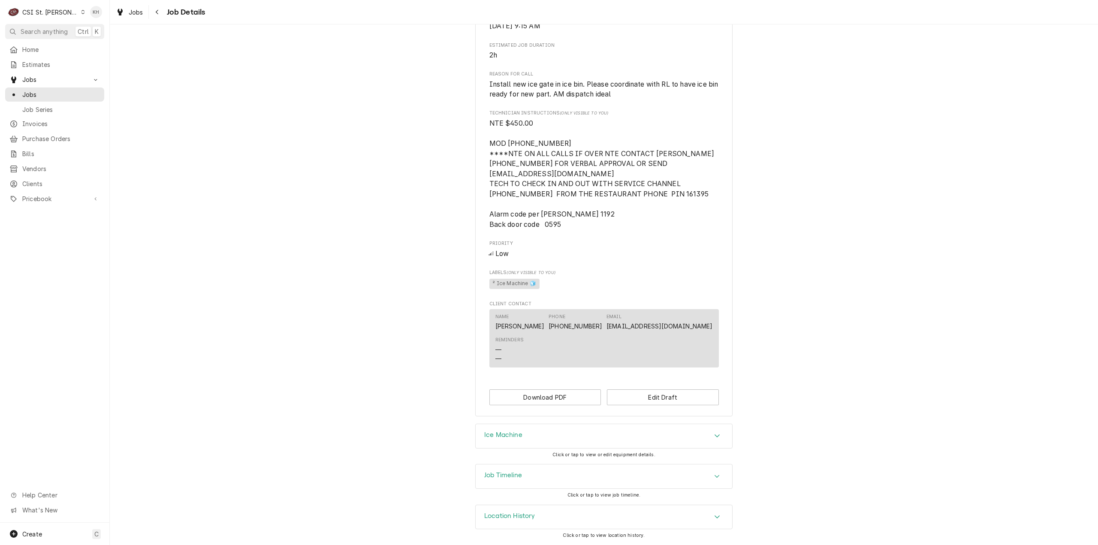
click at [540, 474] on div "Job Timeline" at bounding box center [604, 476] width 256 height 24
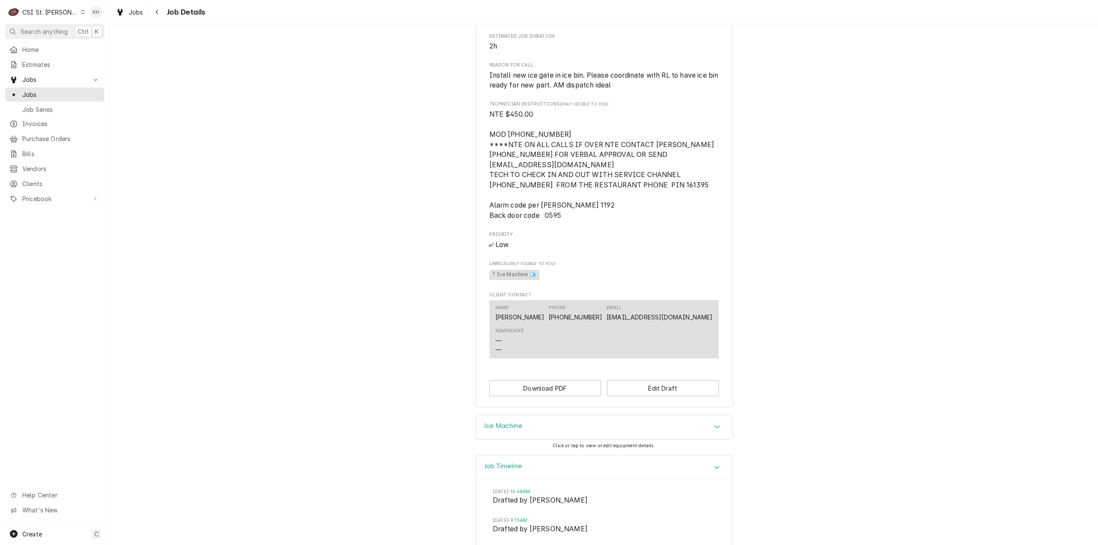
scroll to position [554, 0]
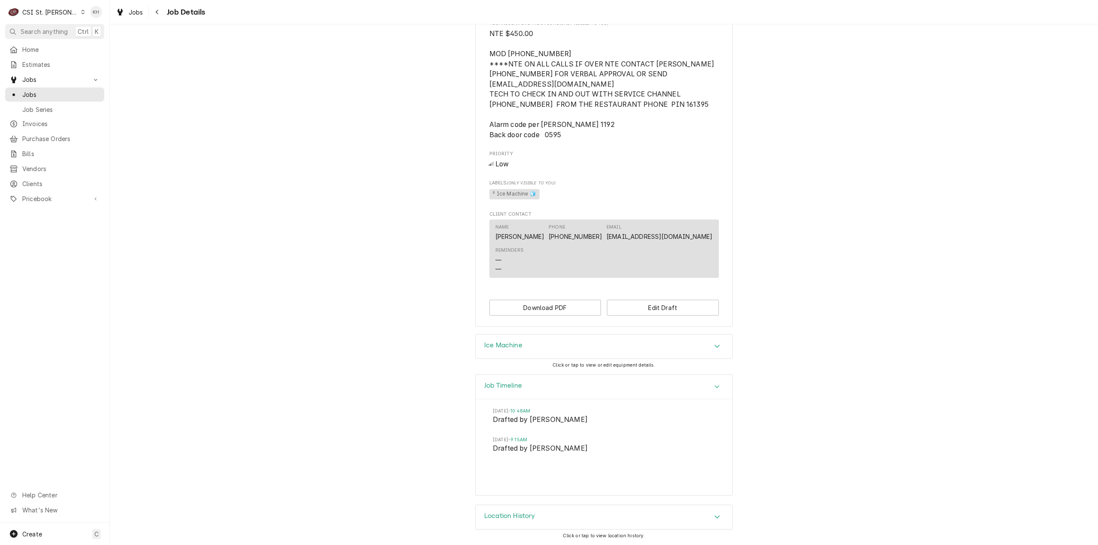
click at [42, 13] on div "CSI St. Louis" at bounding box center [50, 12] width 56 height 9
click at [98, 13] on div "CSI [US_STATE][GEOGRAPHIC_DATA]" at bounding box center [131, 16] width 113 height 9
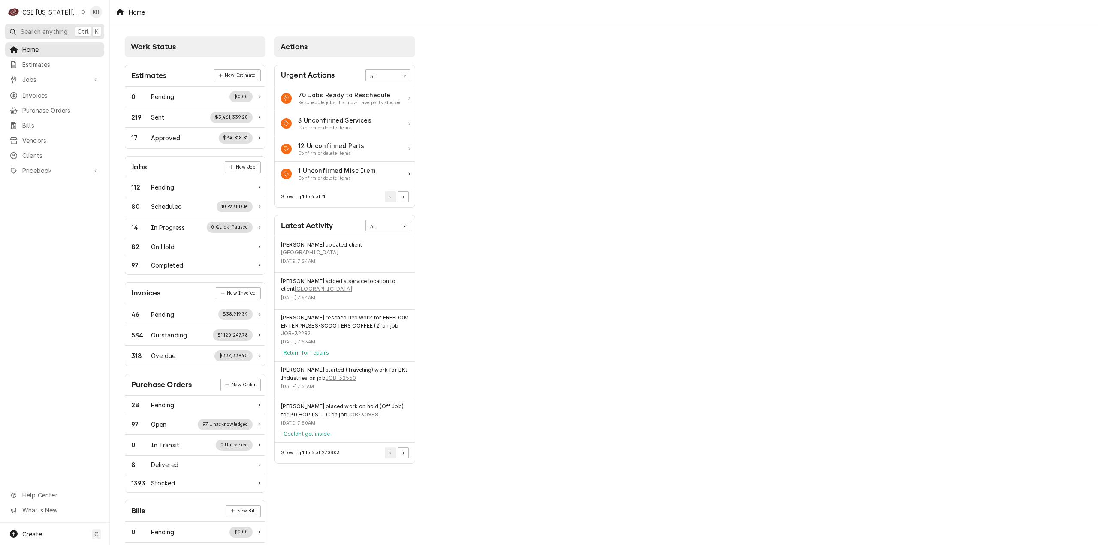
click at [53, 33] on span "Search anything" at bounding box center [44, 31] width 47 height 9
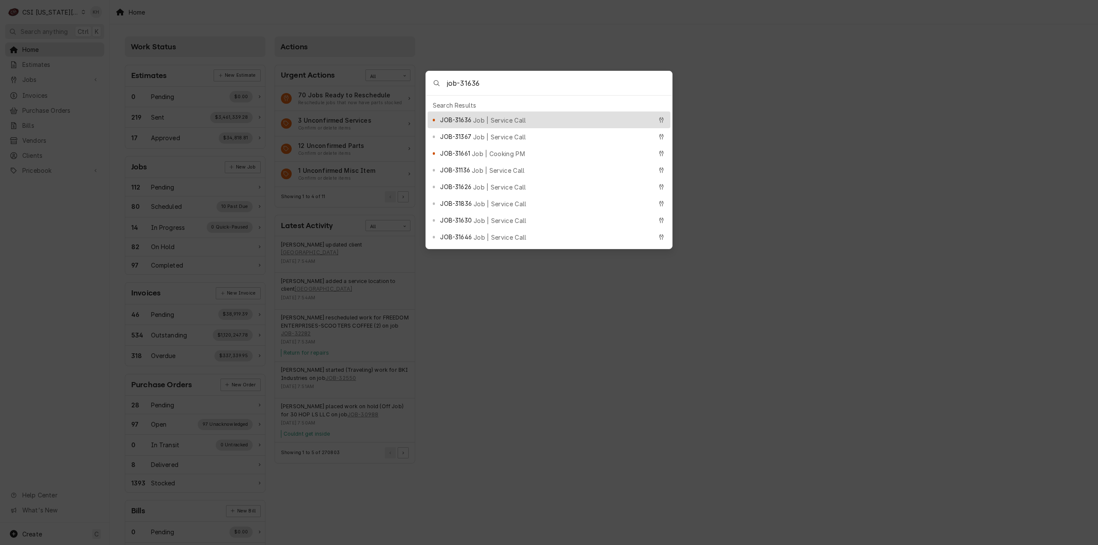
type input "job-31636"
click at [541, 115] on div "JOB-31636 Job | Service Call" at bounding box center [546, 120] width 212 height 10
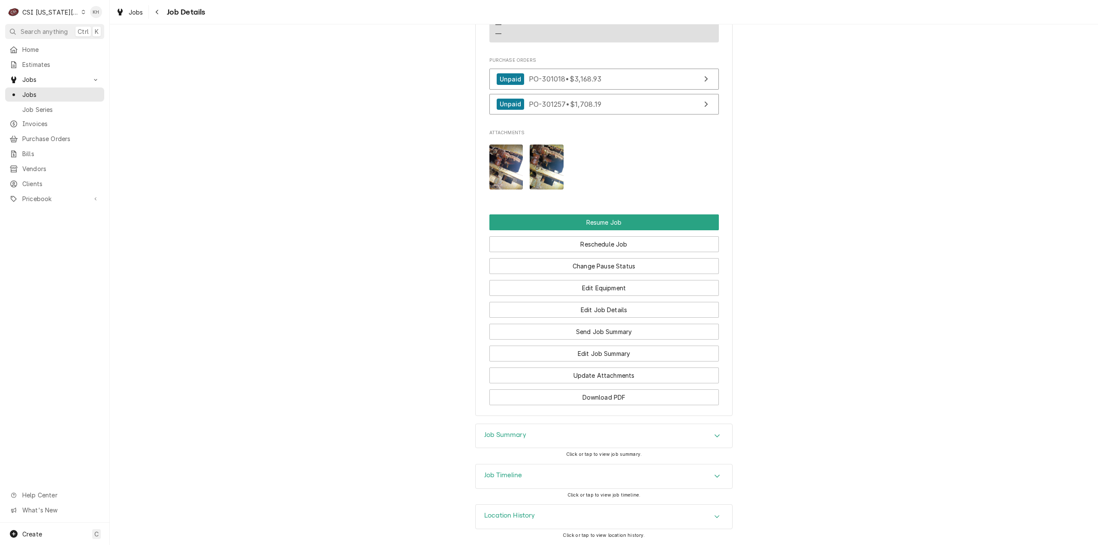
click at [525, 473] on div "Job Timeline" at bounding box center [604, 476] width 256 height 24
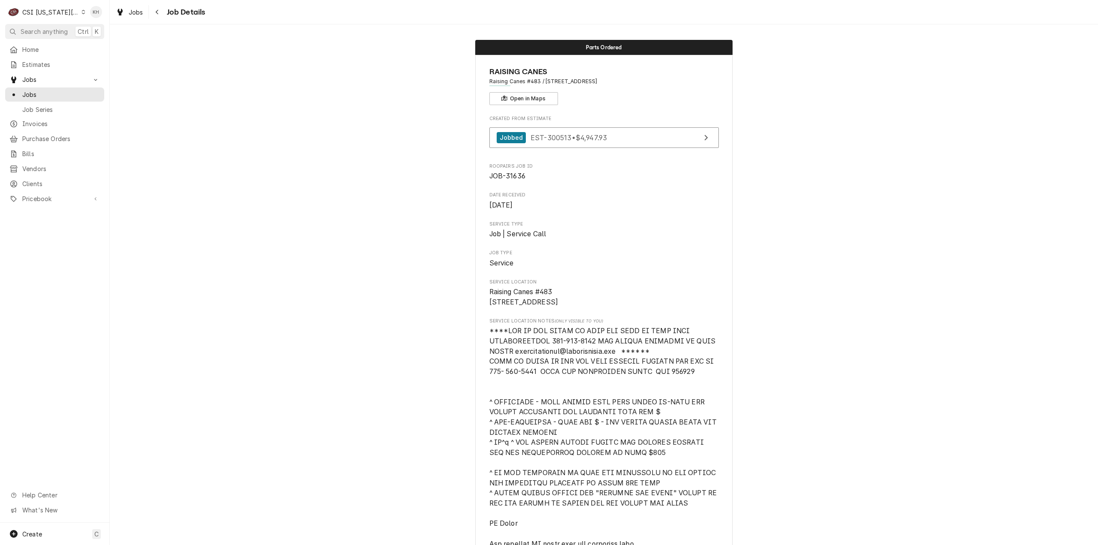
click at [44, 30] on span "Search anything" at bounding box center [44, 31] width 47 height 9
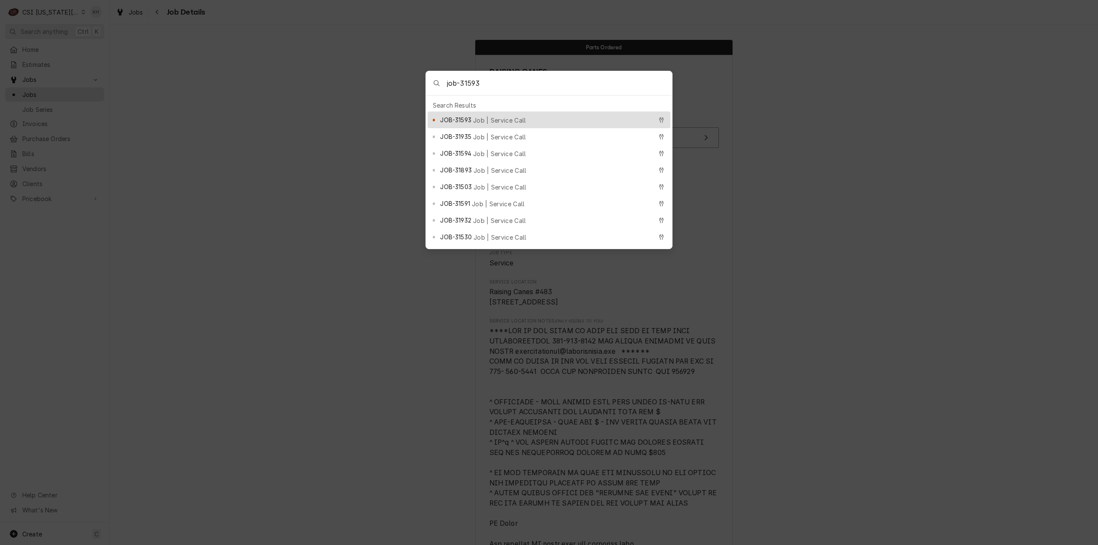
type input "job-31593"
click at [484, 116] on span "Job | Service Call" at bounding box center [499, 120] width 53 height 9
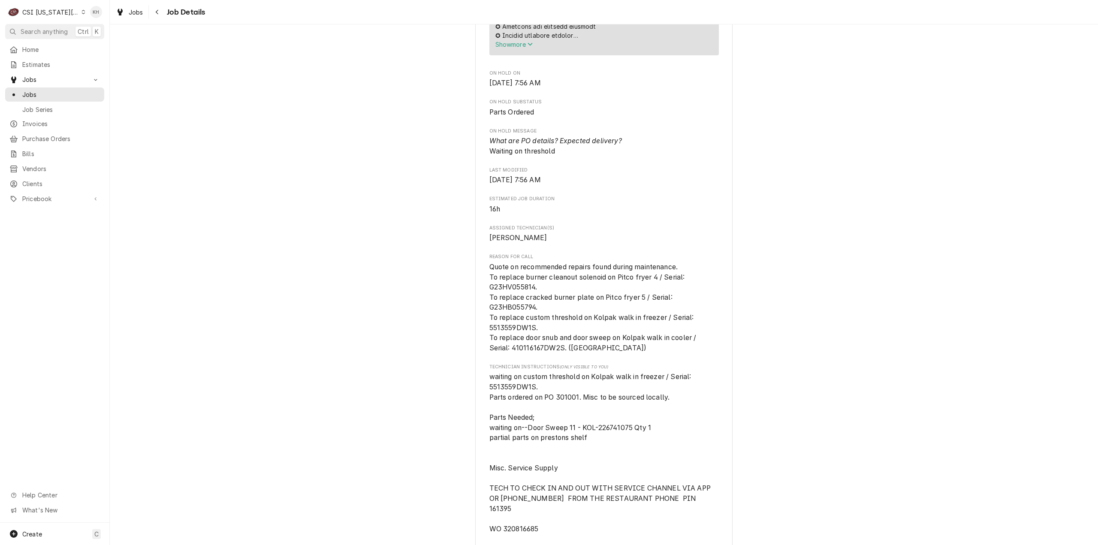
scroll to position [943, 0]
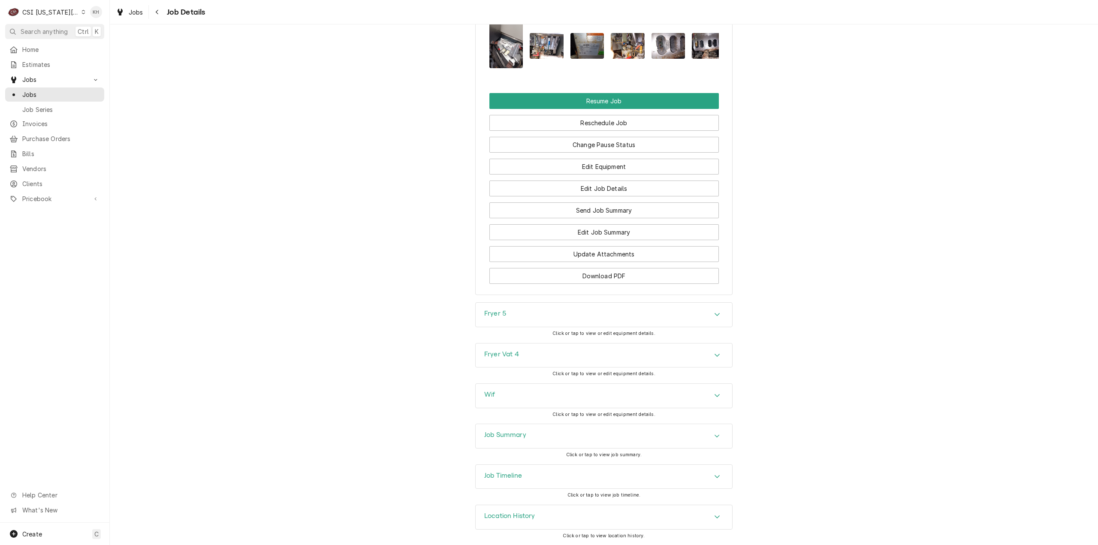
click at [523, 445] on div "Job Summary" at bounding box center [604, 436] width 256 height 24
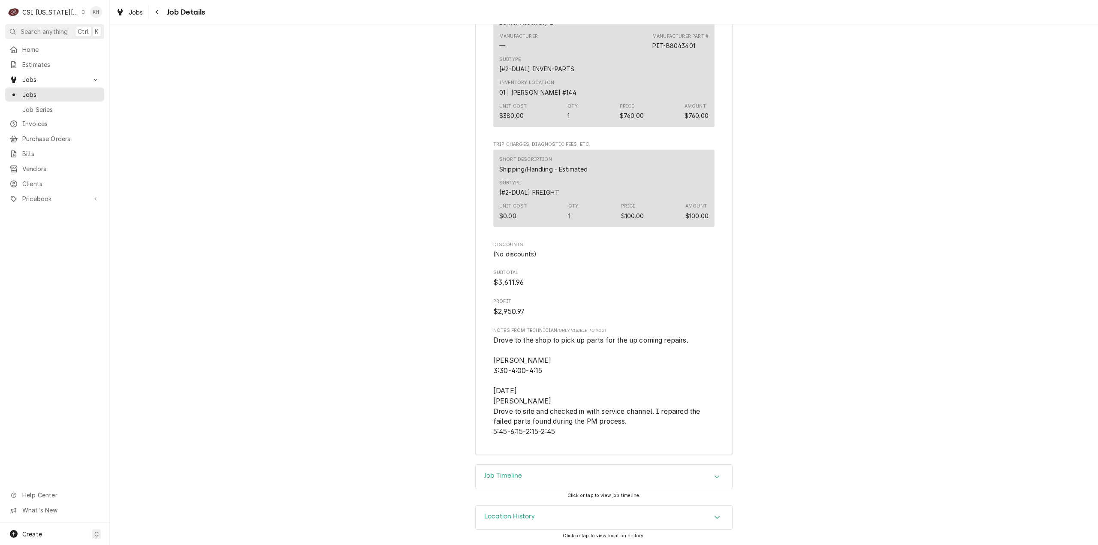
scroll to position [3556, 0]
click at [515, 478] on h3 "Job Timeline" at bounding box center [503, 475] width 38 height 8
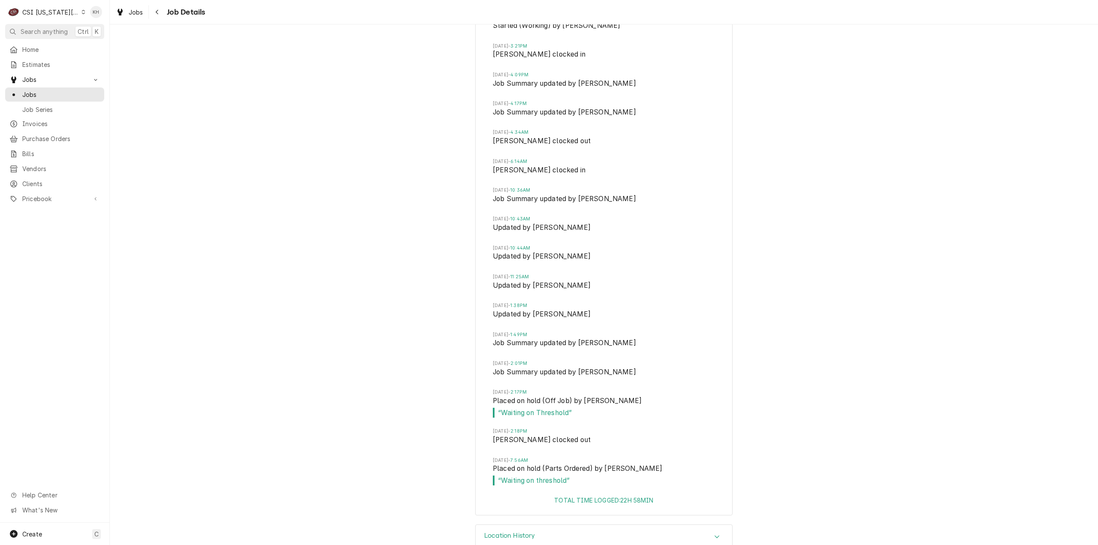
scroll to position [4262, 0]
